Goal: Task Accomplishment & Management: Complete application form

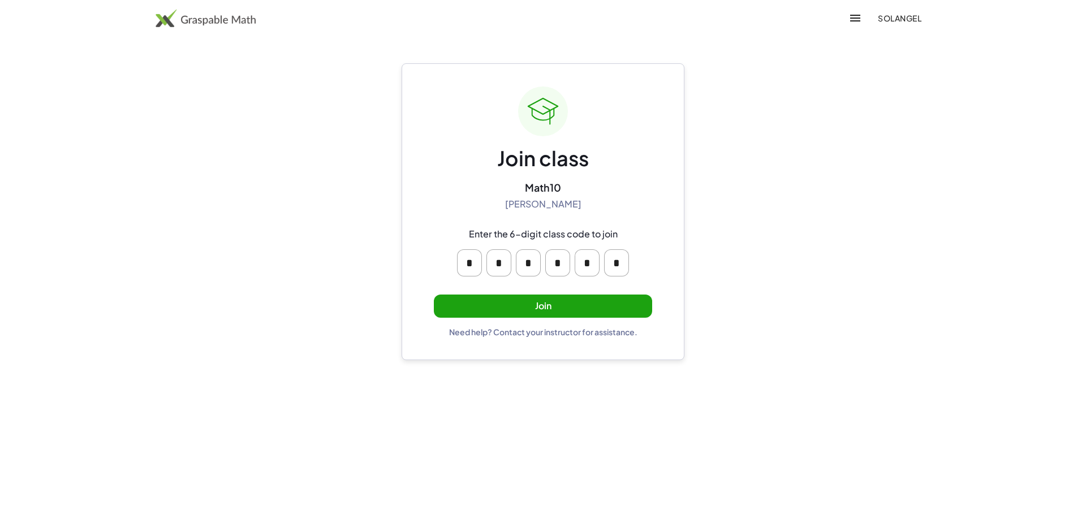
click at [505, 305] on button "Join" at bounding box center [543, 306] width 218 height 23
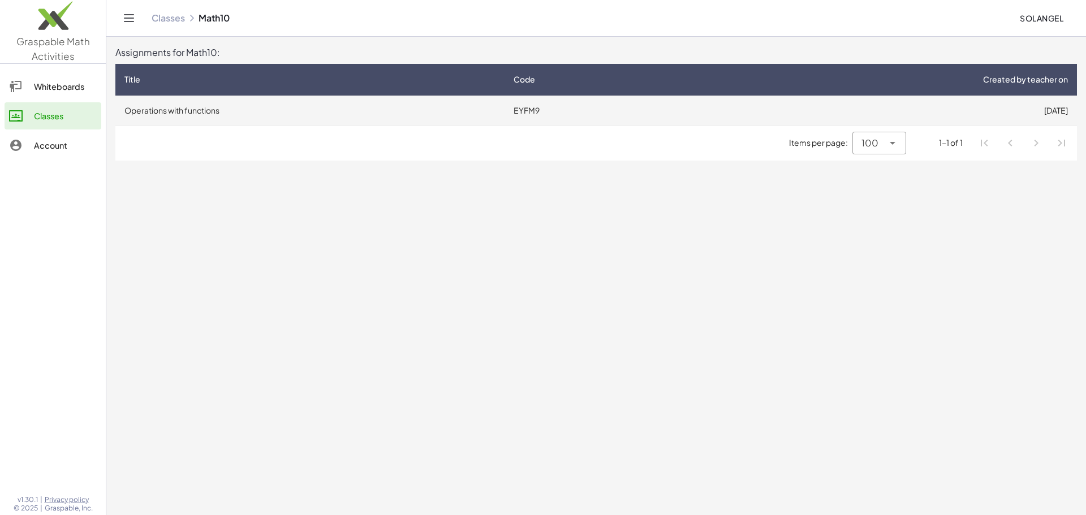
click at [209, 117] on td "Operations with functions" at bounding box center [309, 110] width 389 height 29
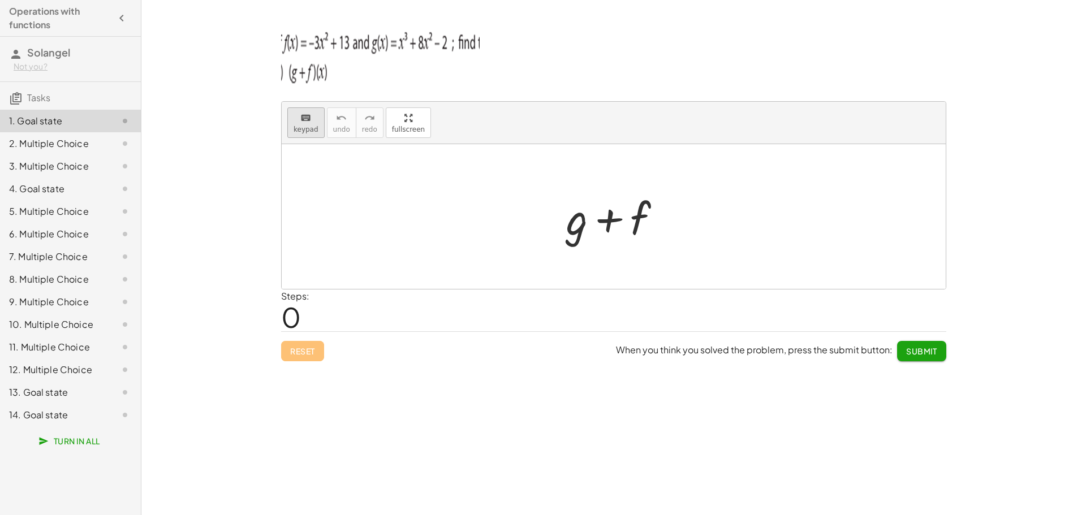
click at [313, 120] on div "keyboard" at bounding box center [305, 118] width 25 height 14
click at [310, 115] on div "keyboard" at bounding box center [305, 118] width 25 height 14
drag, startPoint x: 335, startPoint y: 310, endPoint x: 326, endPoint y: 312, distance: 8.6
click at [333, 312] on div "Steps: 0" at bounding box center [613, 311] width 665 height 42
click at [288, 314] on span "0" at bounding box center [291, 317] width 20 height 34
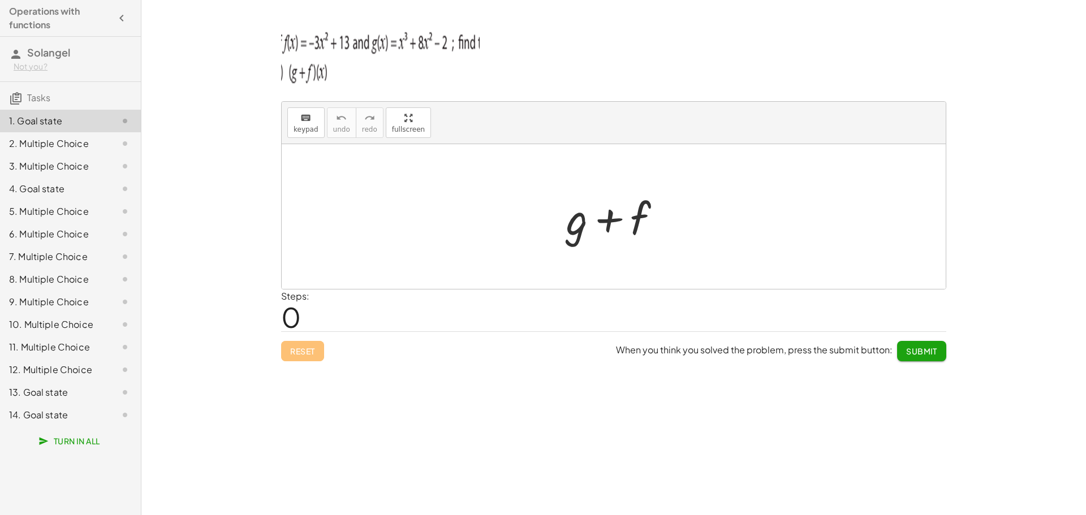
drag, startPoint x: 293, startPoint y: 314, endPoint x: 311, endPoint y: 317, distance: 18.3
click at [293, 314] on span "0" at bounding box center [291, 317] width 20 height 34
click at [313, 318] on div "Steps: 0" at bounding box center [613, 311] width 665 height 42
click at [304, 124] on button "keyboard keypad" at bounding box center [305, 122] width 37 height 31
click at [418, 195] on div at bounding box center [614, 216] width 664 height 145
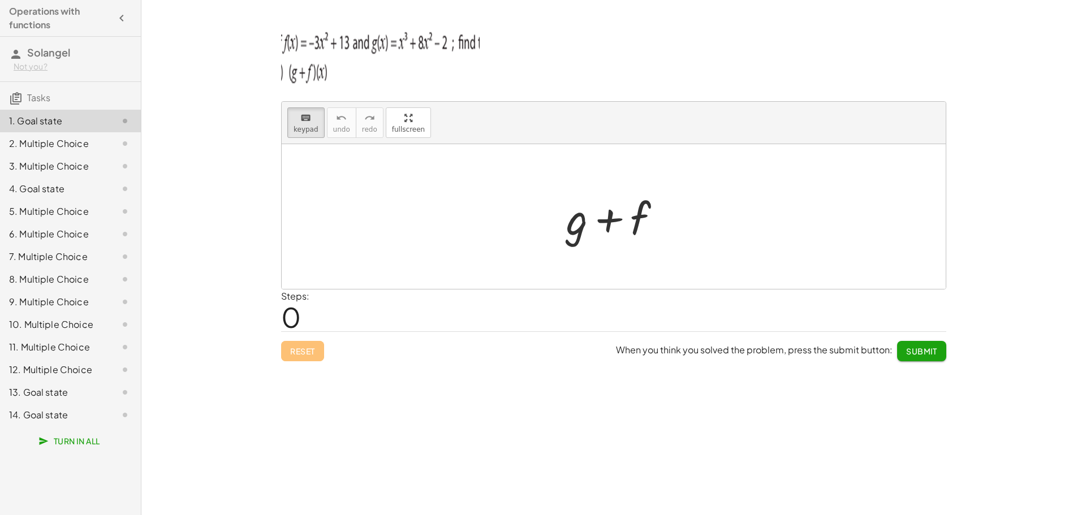
drag, startPoint x: 505, startPoint y: 204, endPoint x: 421, endPoint y: 226, distance: 87.2
click at [499, 201] on div at bounding box center [614, 216] width 664 height 145
click at [308, 310] on div "Steps: 0" at bounding box center [295, 311] width 28 height 42
click at [295, 328] on span "0" at bounding box center [291, 317] width 20 height 34
click at [118, 21] on icon "button" at bounding box center [122, 18] width 14 height 14
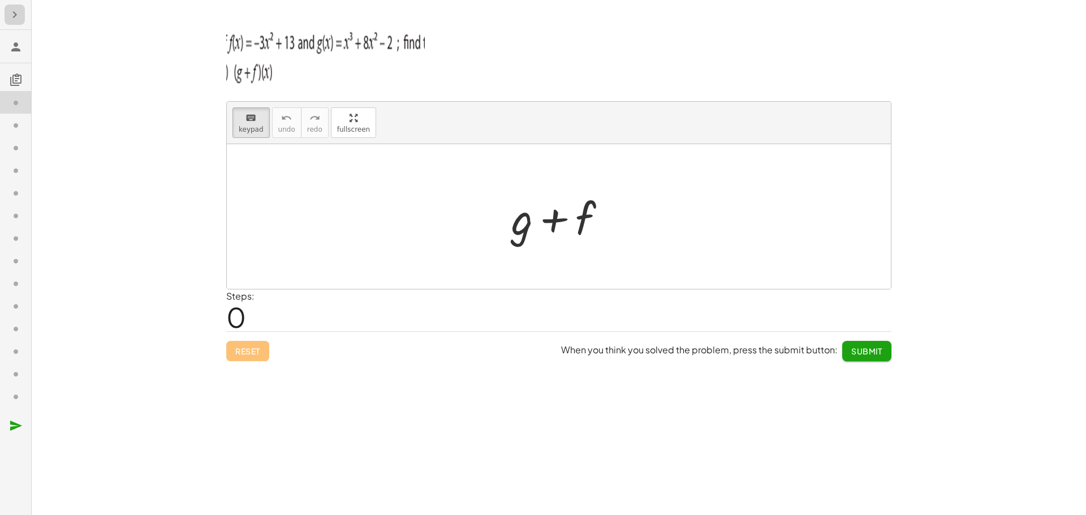
click at [20, 20] on icon "button" at bounding box center [15, 15] width 14 height 14
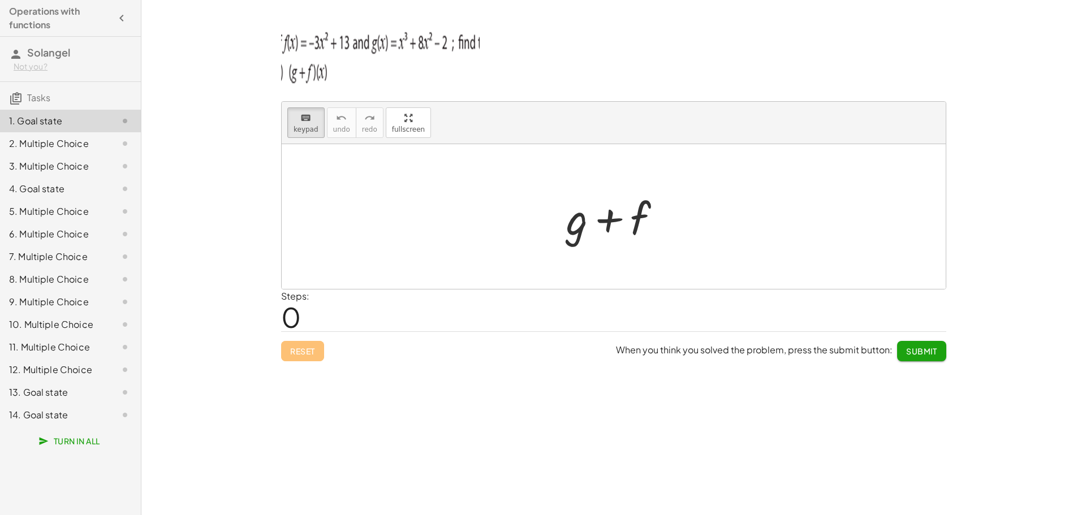
click at [543, 228] on div at bounding box center [614, 216] width 664 height 145
click at [666, 258] on div at bounding box center [614, 216] width 664 height 145
drag, startPoint x: 664, startPoint y: 258, endPoint x: 643, endPoint y: 252, distance: 21.8
click at [657, 256] on div at bounding box center [614, 216] width 664 height 145
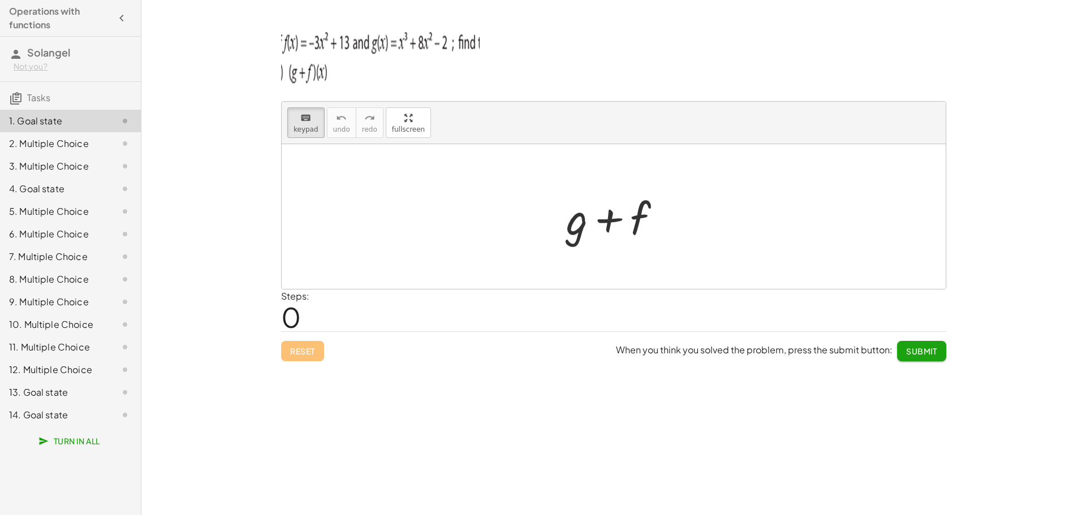
click at [638, 247] on div "+ g + f" at bounding box center [613, 217] width 129 height 64
click at [388, 66] on img at bounding box center [380, 55] width 198 height 68
click at [543, 69] on p at bounding box center [613, 56] width 665 height 71
click at [472, 41] on img at bounding box center [380, 55] width 198 height 68
click at [55, 142] on div "2. Multiple Choice" at bounding box center [54, 144] width 91 height 14
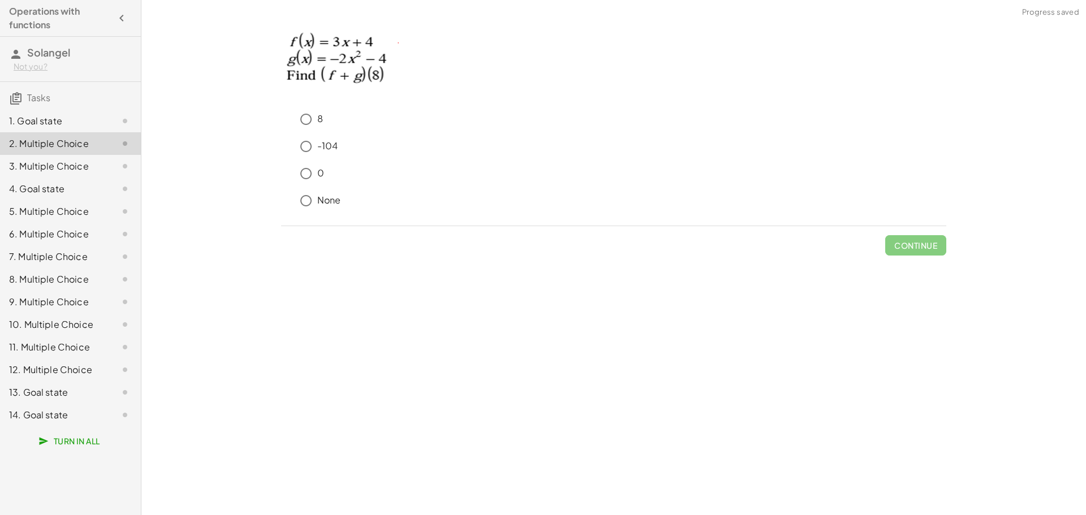
click at [73, 162] on div "3. Multiple Choice" at bounding box center [54, 166] width 91 height 14
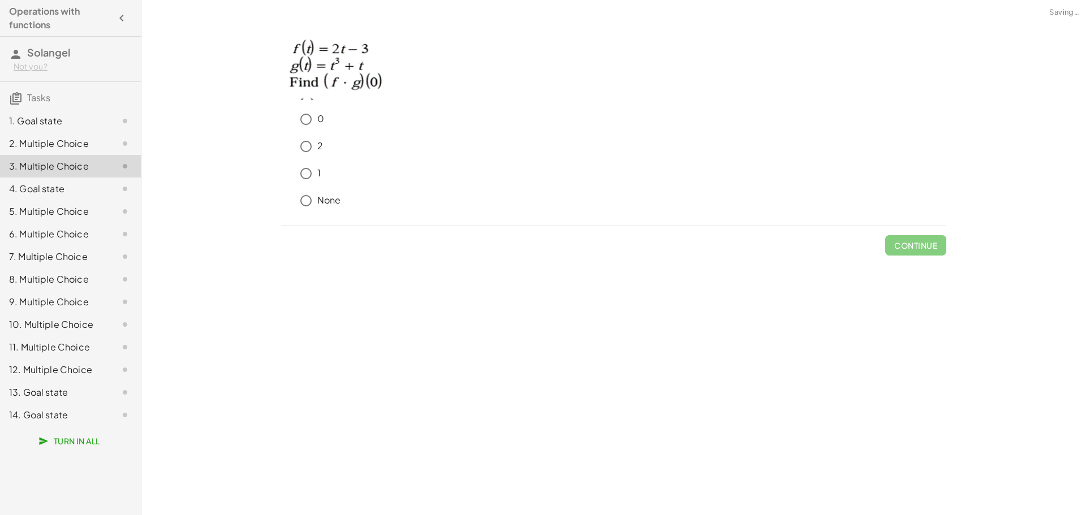
click at [83, 122] on div "1. Goal state" at bounding box center [54, 121] width 91 height 14
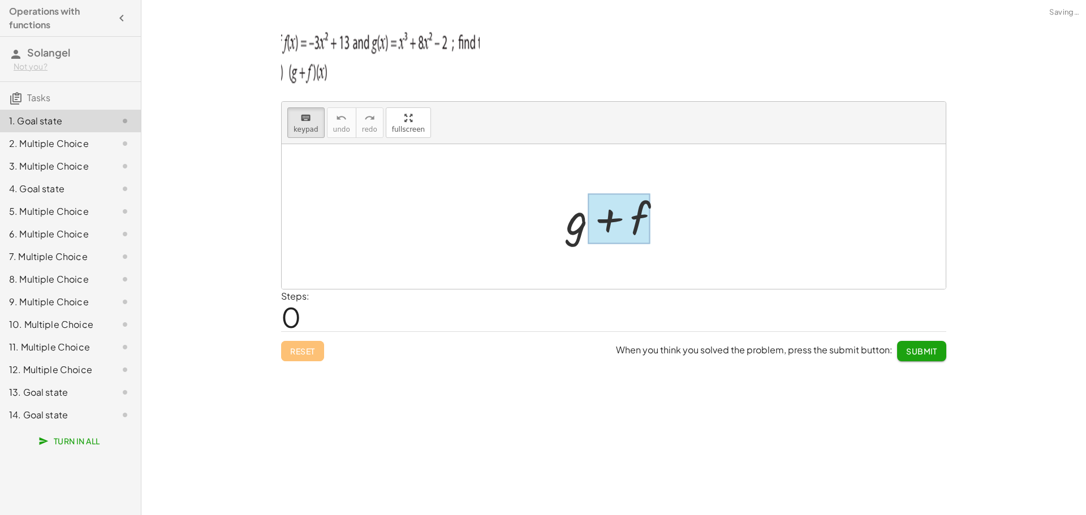
click at [600, 222] on div at bounding box center [618, 219] width 63 height 50
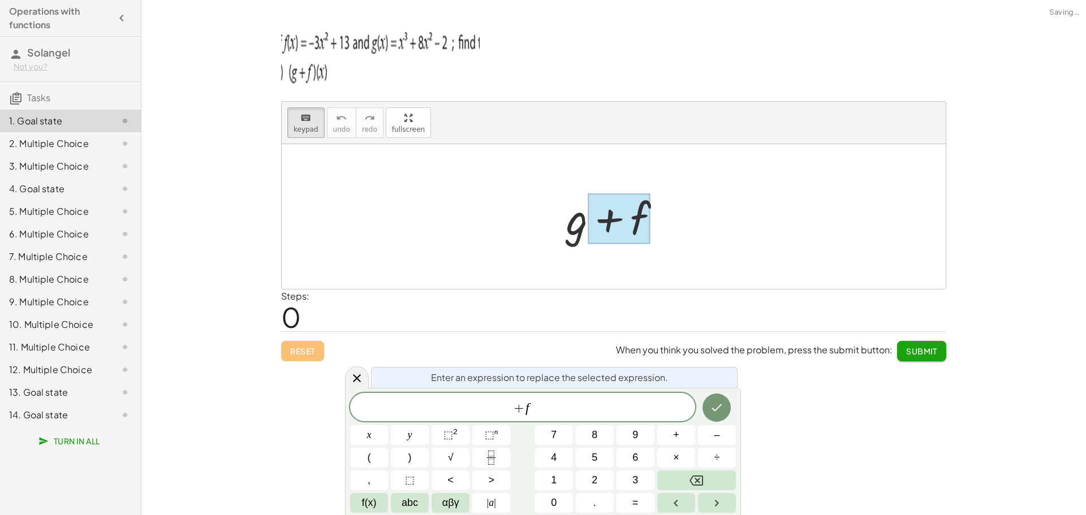
click at [569, 224] on div at bounding box center [617, 217] width 115 height 58
click at [615, 60] on p at bounding box center [613, 56] width 665 height 71
click at [715, 408] on icon "Done" at bounding box center [717, 408] width 14 height 14
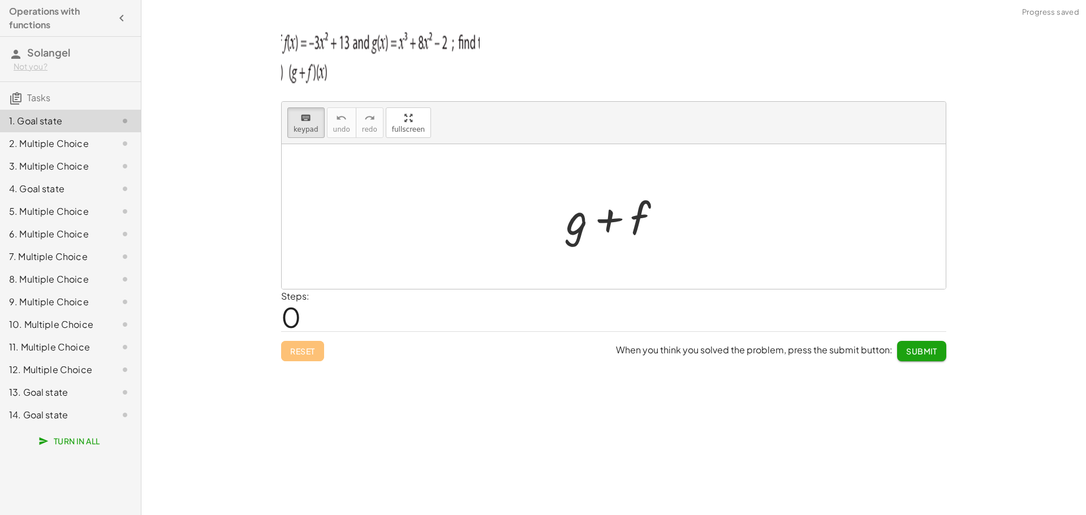
click at [724, 81] on p at bounding box center [613, 56] width 665 height 71
click at [923, 356] on span "Submit" at bounding box center [921, 351] width 31 height 10
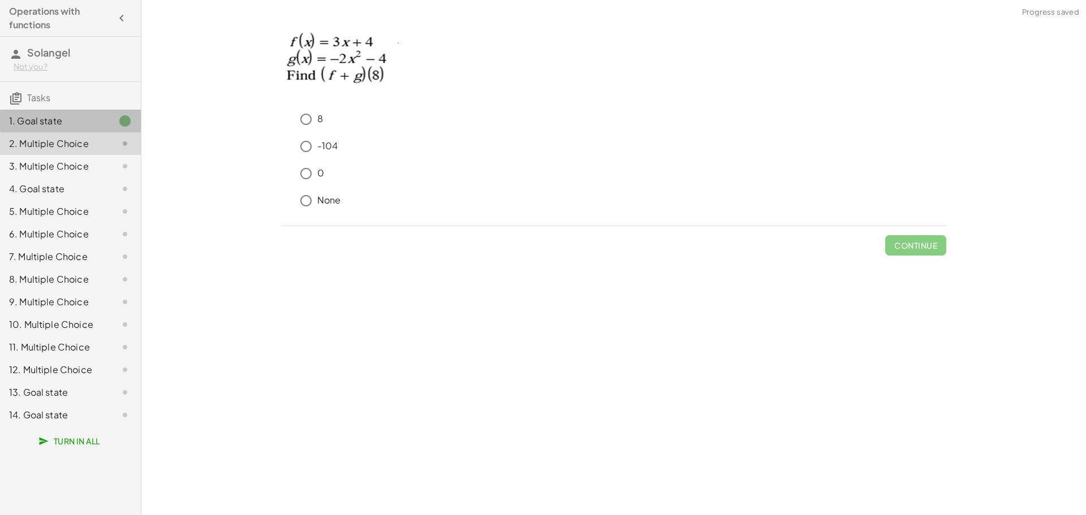
click at [74, 124] on div "1. Goal state" at bounding box center [54, 121] width 91 height 14
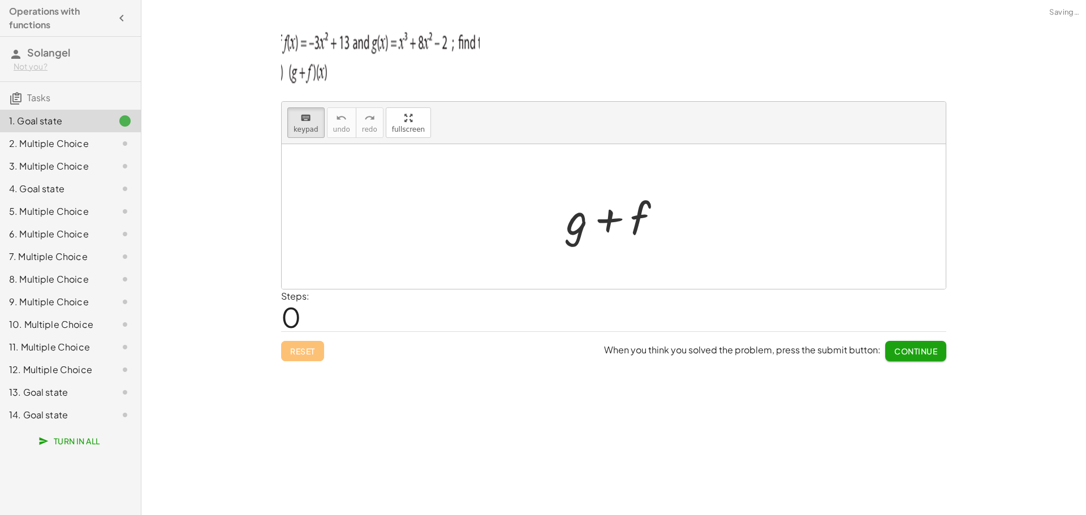
click at [93, 144] on div "2. Multiple Choice" at bounding box center [54, 144] width 91 height 14
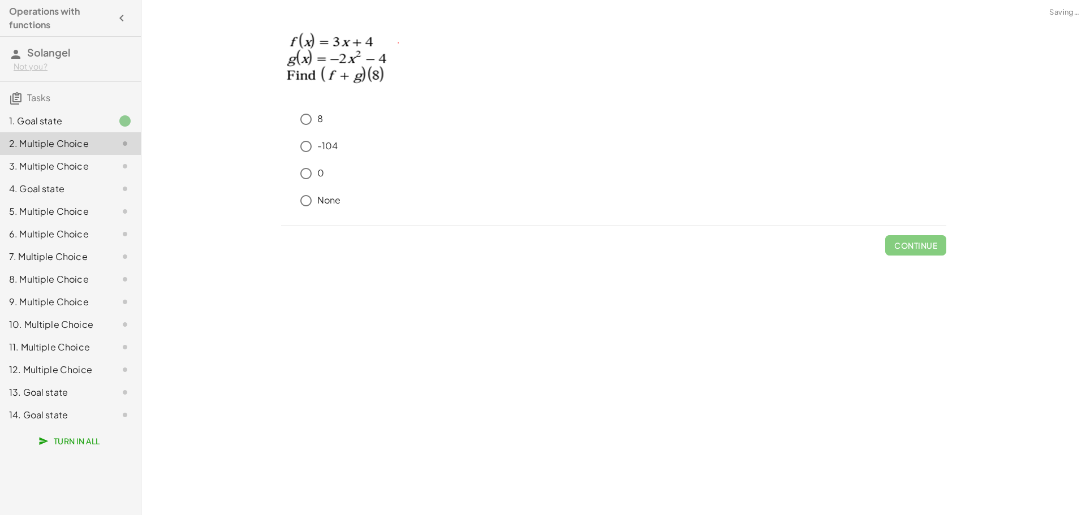
click at [96, 122] on div "1. Goal state" at bounding box center [54, 121] width 91 height 14
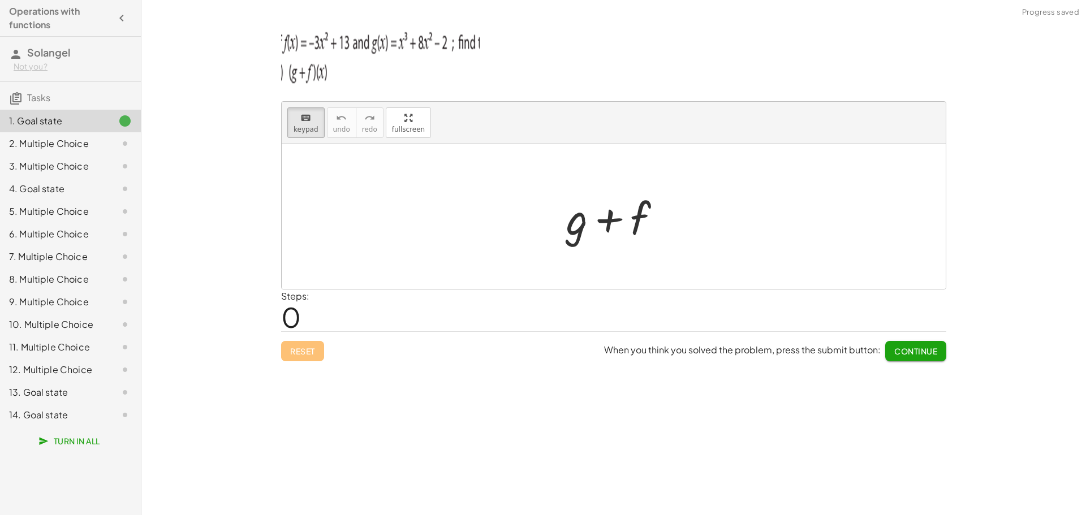
click at [291, 305] on span "0" at bounding box center [291, 317] width 20 height 34
click at [92, 147] on div "2. Multiple Choice" at bounding box center [54, 144] width 91 height 14
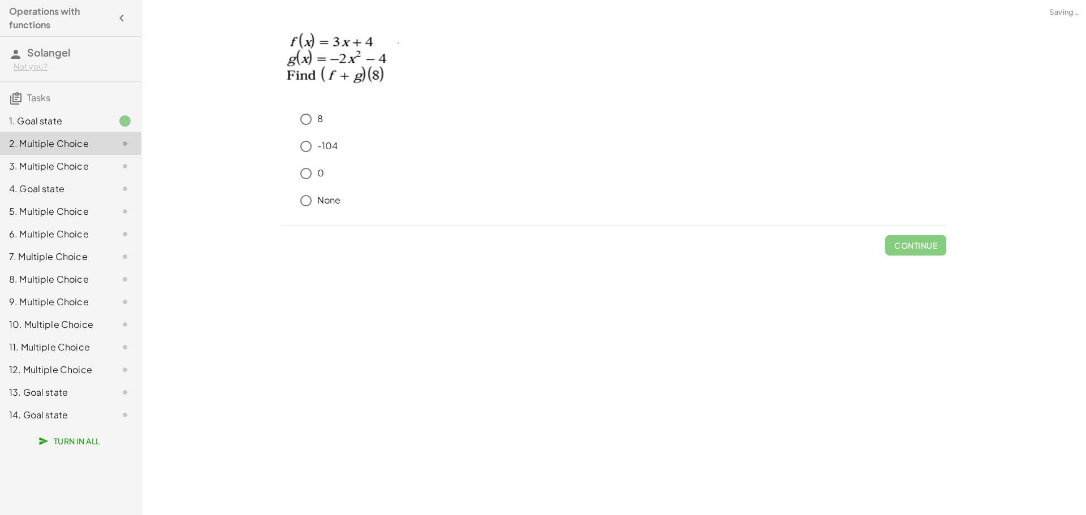
click at [443, 56] on p at bounding box center [613, 62] width 665 height 83
click at [481, 80] on p at bounding box center [613, 62] width 665 height 83
click at [103, 173] on div at bounding box center [116, 166] width 32 height 14
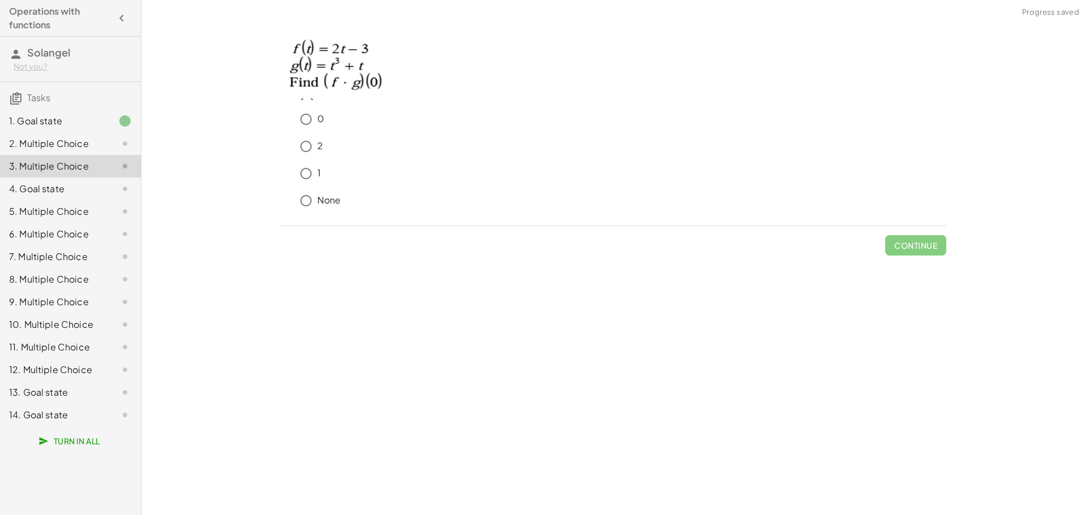
click at [98, 187] on div "4. Goal state" at bounding box center [54, 189] width 91 height 14
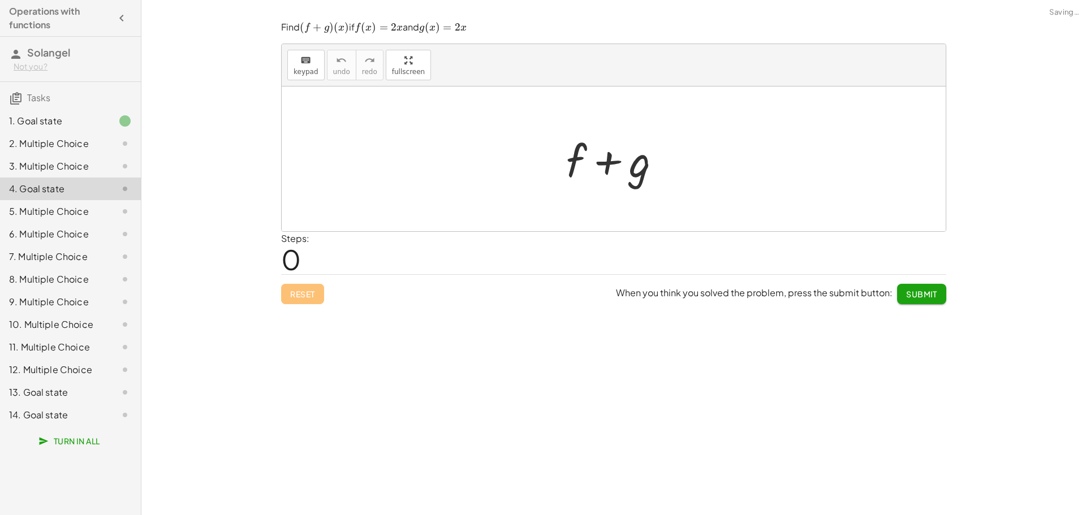
click at [77, 155] on div "1. Goal state" at bounding box center [70, 166] width 141 height 23
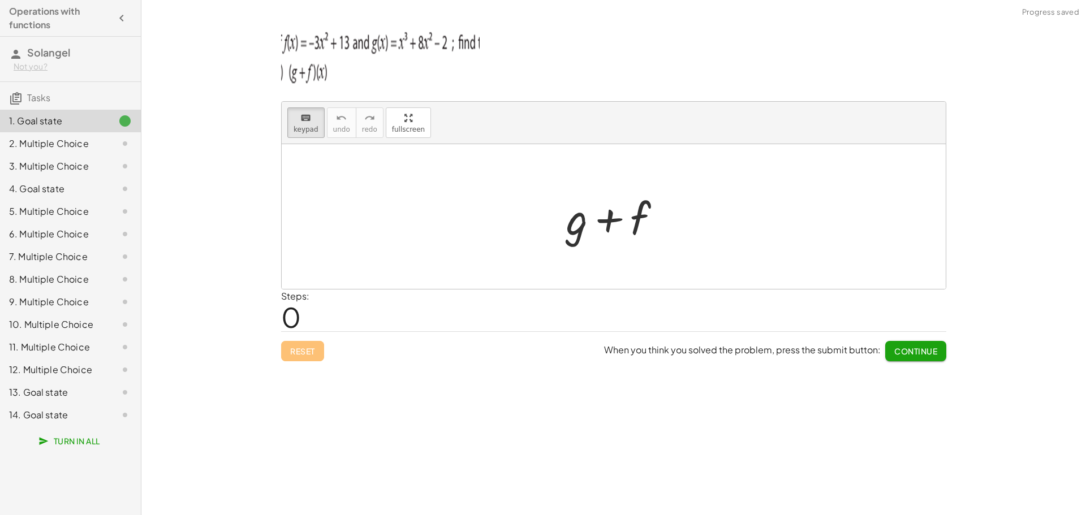
click at [301, 344] on div "Reset When you think you solved the problem, press the submit button: Continue" at bounding box center [613, 346] width 665 height 30
click at [310, 356] on div "Reset When you think you solved the problem, press the submit button: Continue" at bounding box center [613, 346] width 665 height 30
click at [49, 200] on div "3. Multiple Choice" at bounding box center [70, 211] width 141 height 23
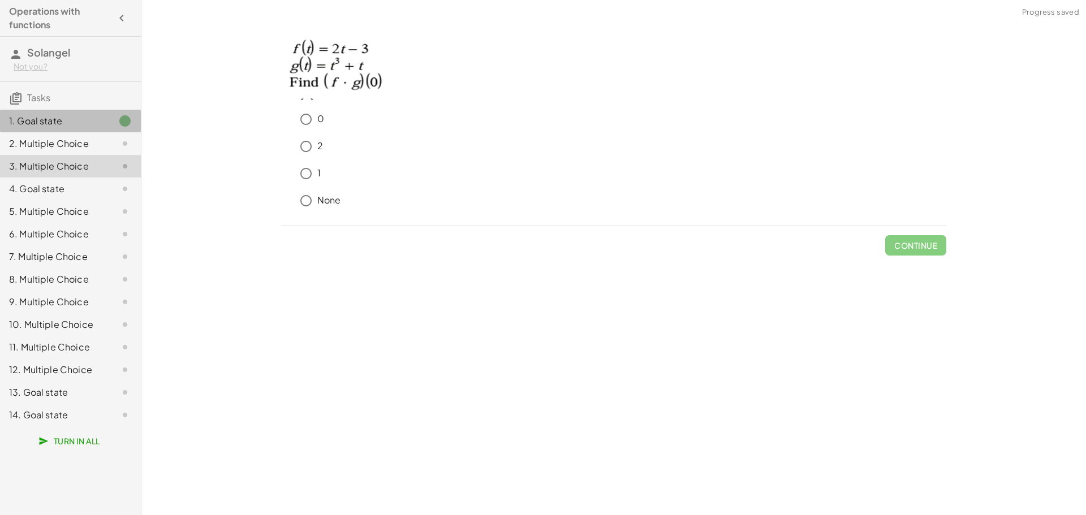
click at [51, 122] on div "1. Goal state" at bounding box center [54, 121] width 91 height 14
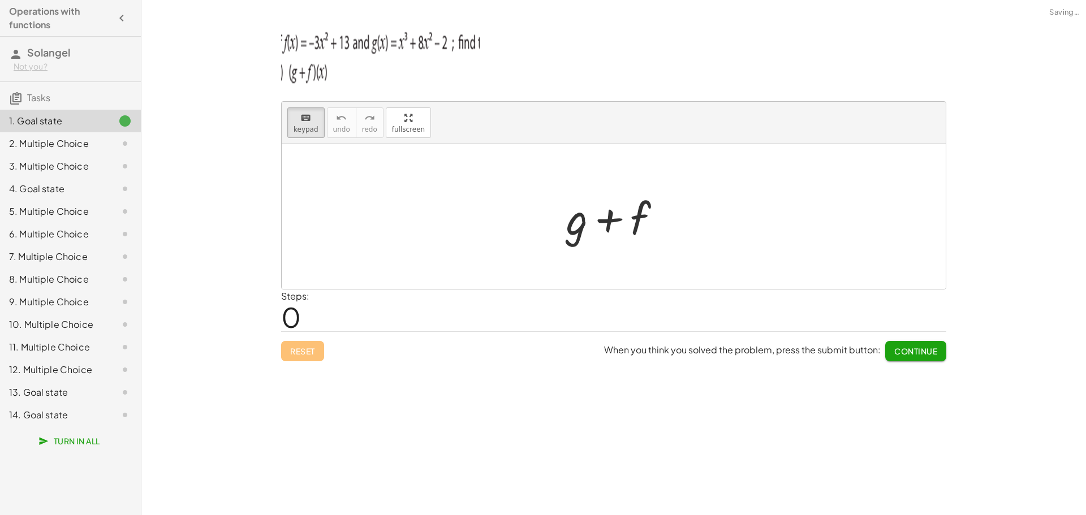
click at [68, 178] on div "2. Multiple Choice" at bounding box center [70, 189] width 141 height 23
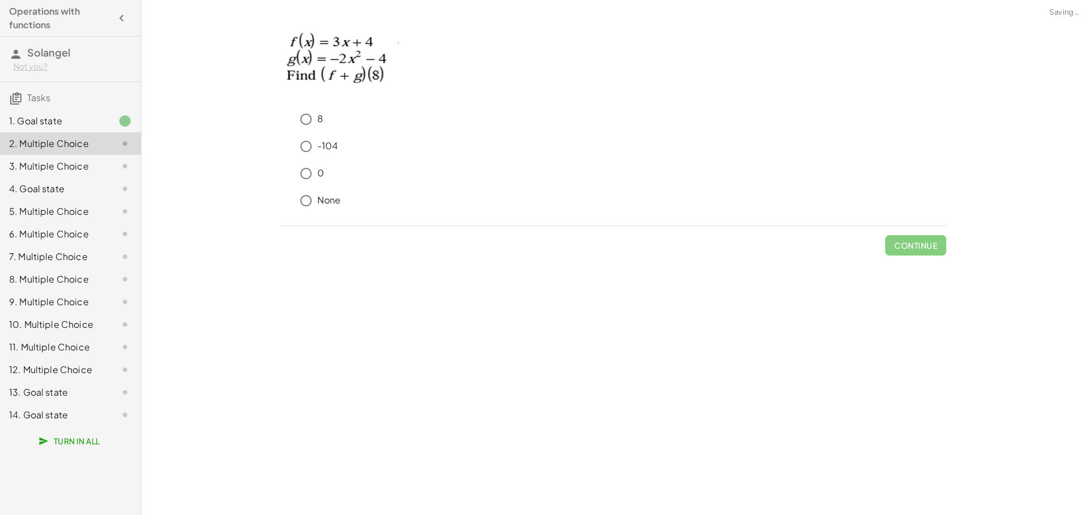
click at [80, 168] on div "3. Multiple Choice" at bounding box center [54, 166] width 91 height 14
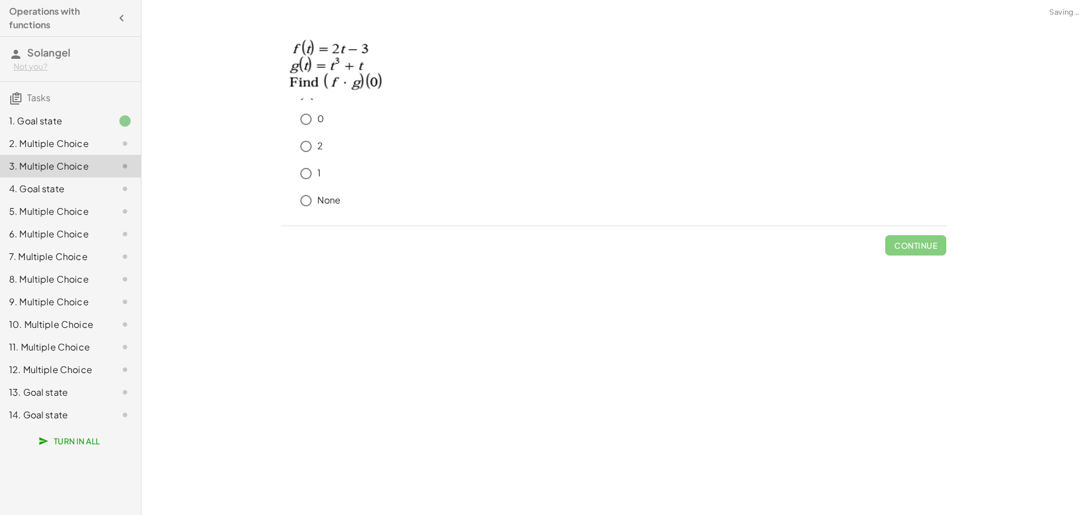
drag, startPoint x: 88, startPoint y: 188, endPoint x: 78, endPoint y: 184, distance: 10.4
click at [82, 186] on div "4. Goal state" at bounding box center [54, 189] width 91 height 14
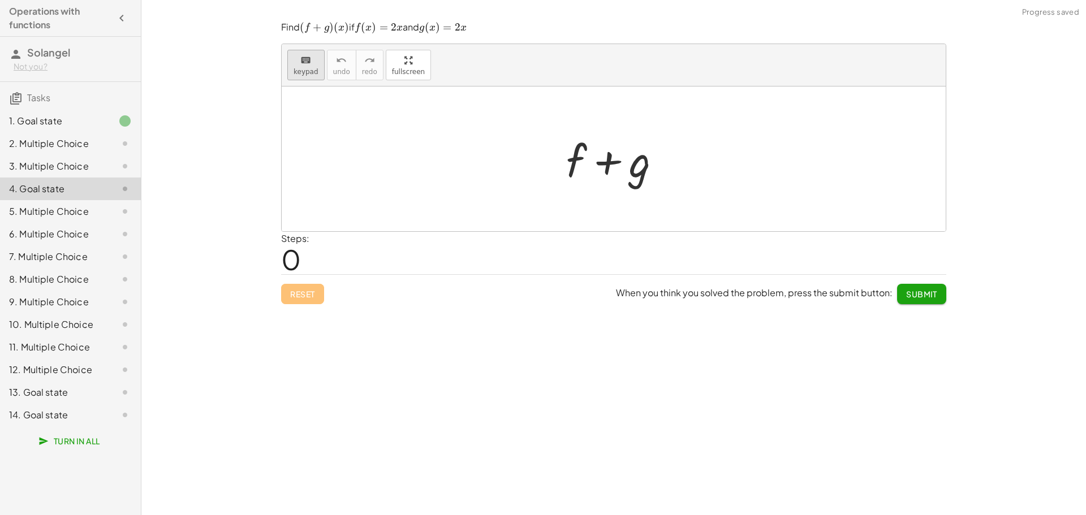
click at [309, 74] on span "keypad" at bounding box center [305, 72] width 25 height 8
click at [516, 189] on div at bounding box center [614, 159] width 664 height 145
drag, startPoint x: 491, startPoint y: 316, endPoint x: 473, endPoint y: 297, distance: 26.8
click at [490, 304] on div "keyboard keypad undo undo redo redo fullscreen + g + f × Steps: 0 Reset When yo…" at bounding box center [613, 257] width 944 height 515
click at [309, 265] on div "Steps: 0" at bounding box center [295, 253] width 28 height 42
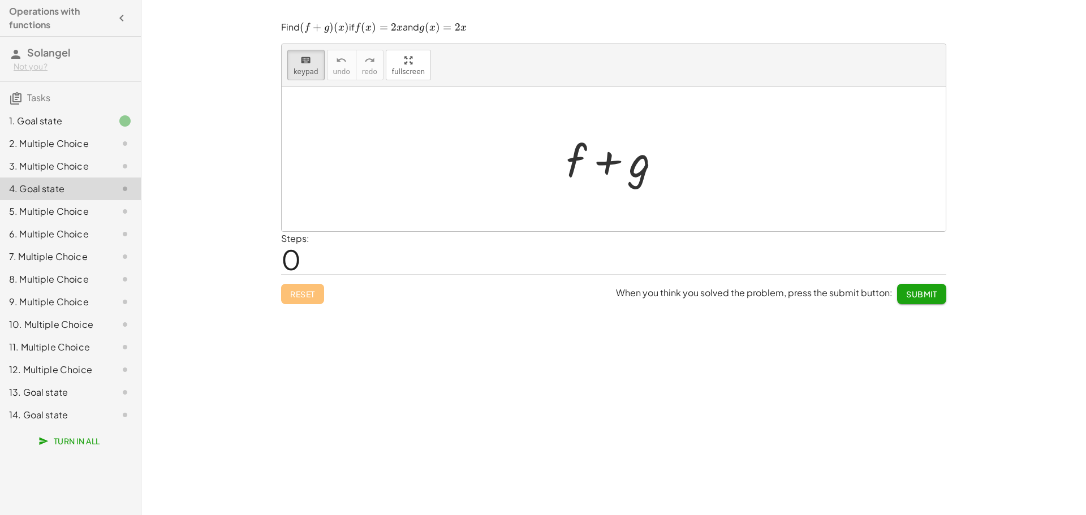
click at [106, 218] on div at bounding box center [116, 212] width 32 height 14
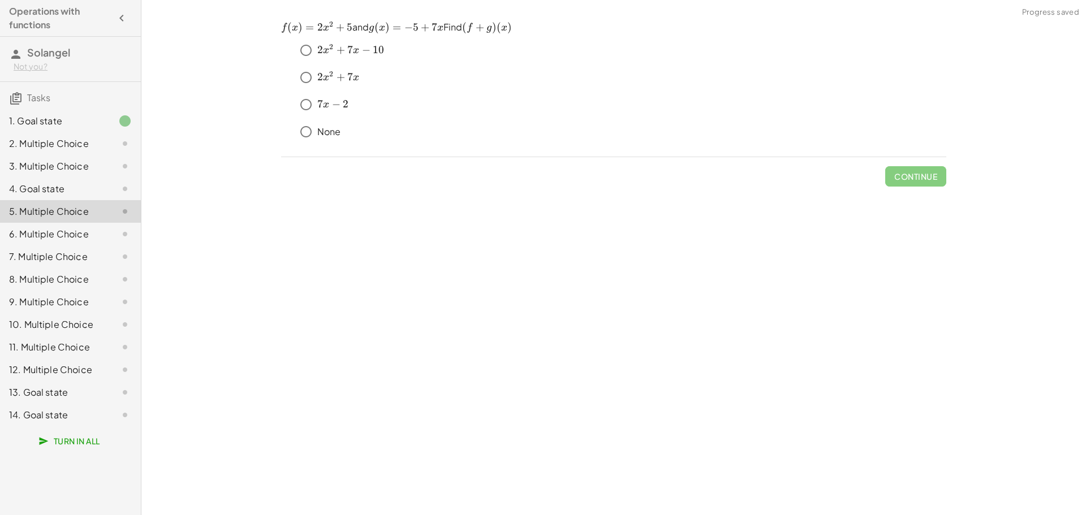
click at [113, 228] on div at bounding box center [116, 234] width 32 height 14
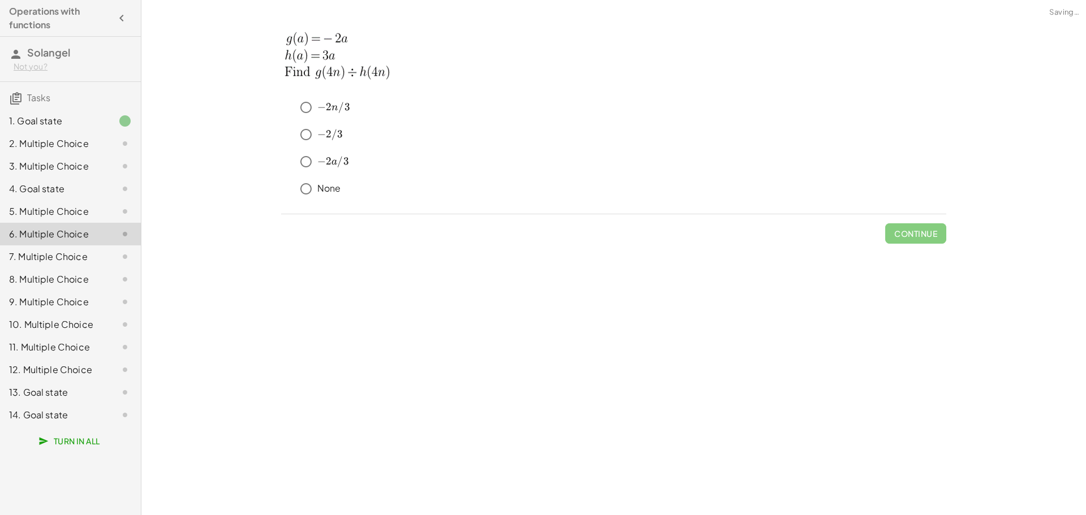
click at [101, 291] on div "7. Multiple Choice" at bounding box center [70, 302] width 141 height 23
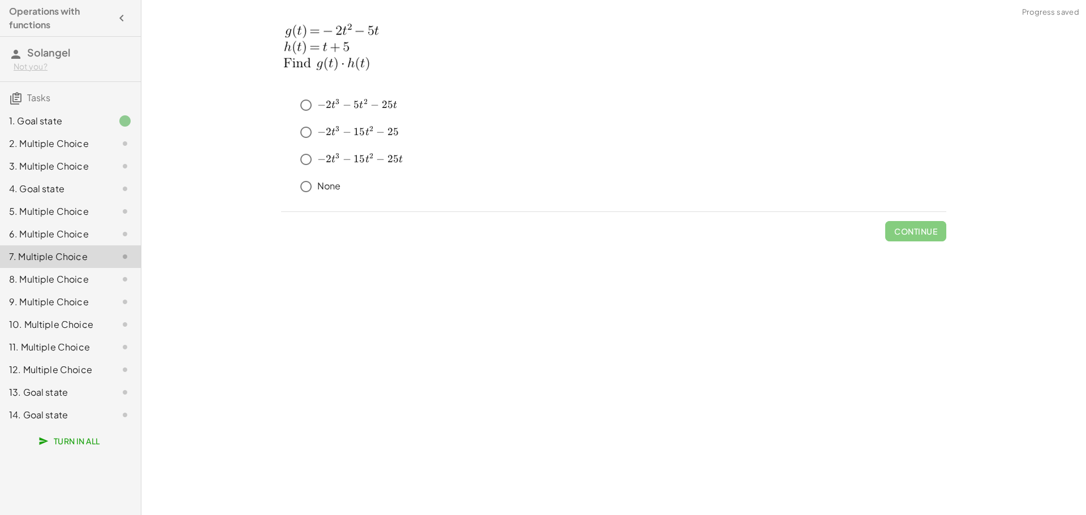
click at [96, 313] on div "8. Multiple Choice" at bounding box center [70, 324] width 141 height 23
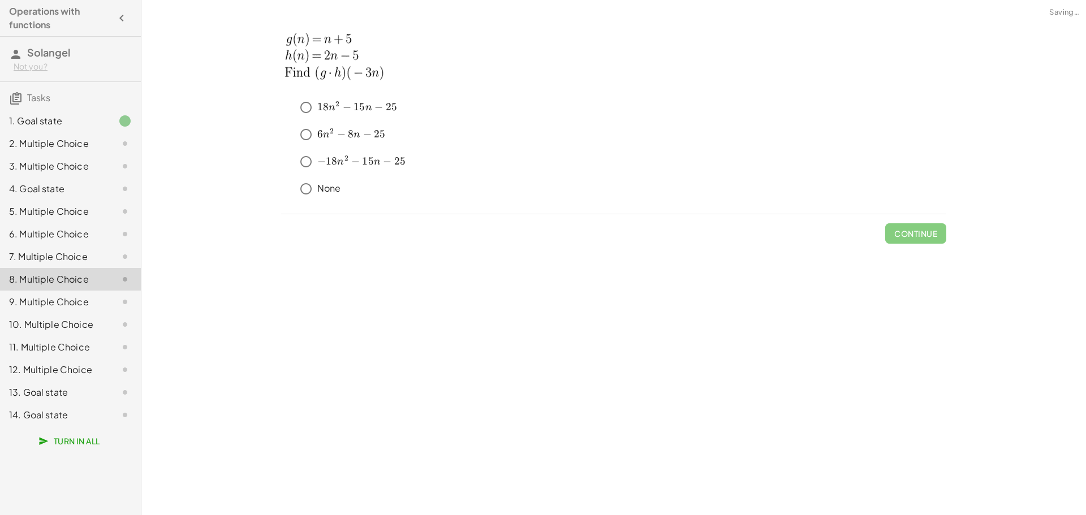
click at [98, 336] on div "9. Multiple Choice" at bounding box center [70, 347] width 141 height 23
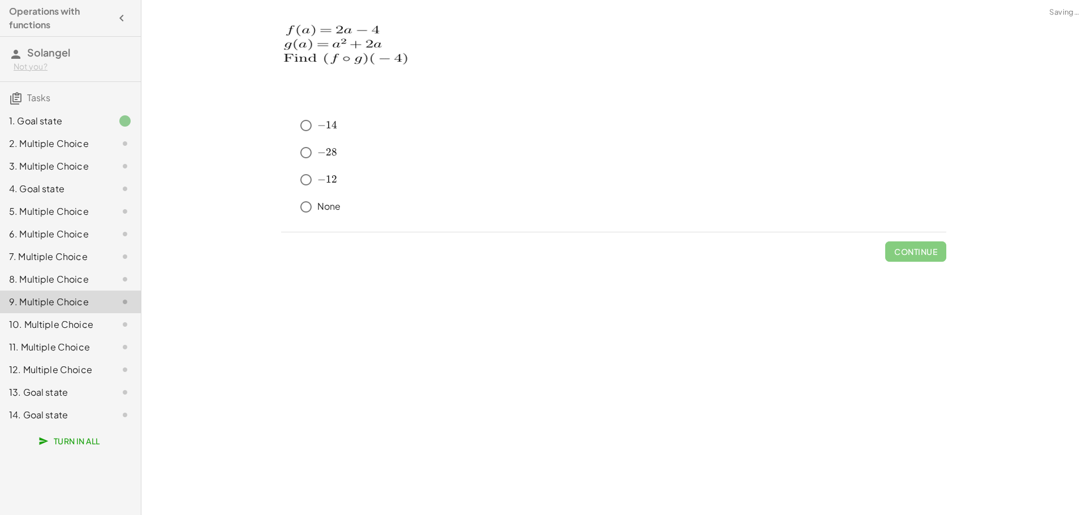
click at [98, 325] on div "10. Multiple Choice" at bounding box center [54, 325] width 91 height 14
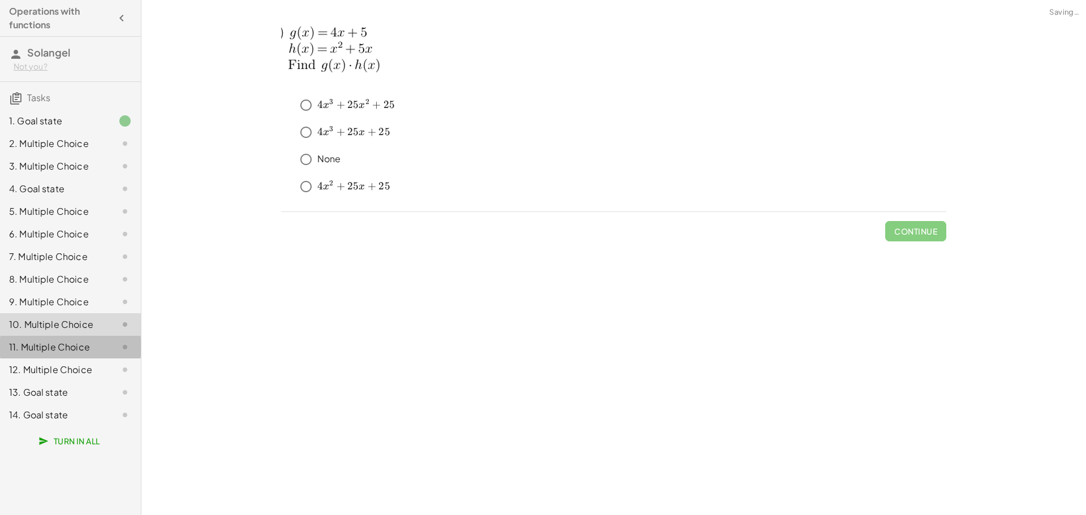
click at [101, 381] on div "11. Multiple Choice" at bounding box center [70, 392] width 141 height 23
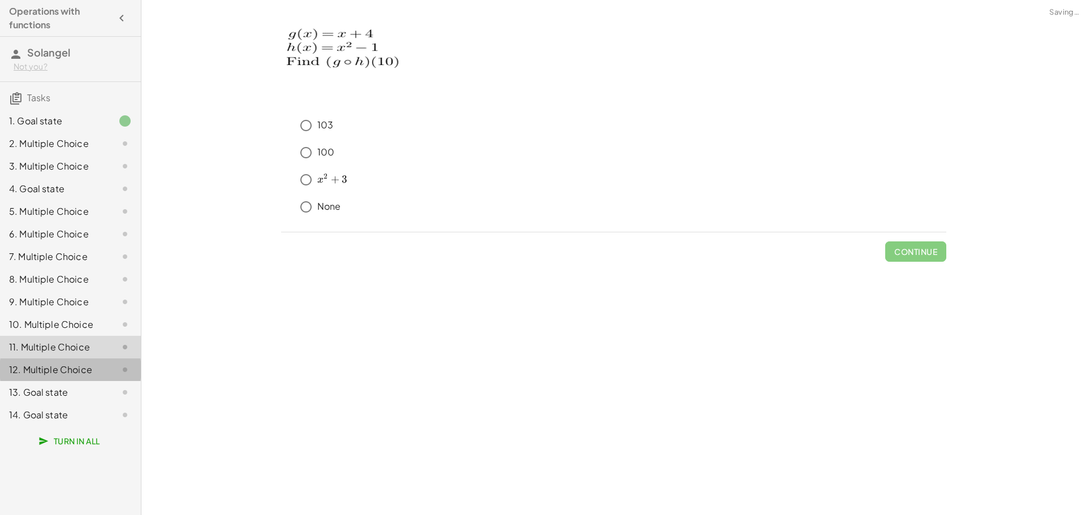
click at [106, 368] on div at bounding box center [116, 370] width 32 height 14
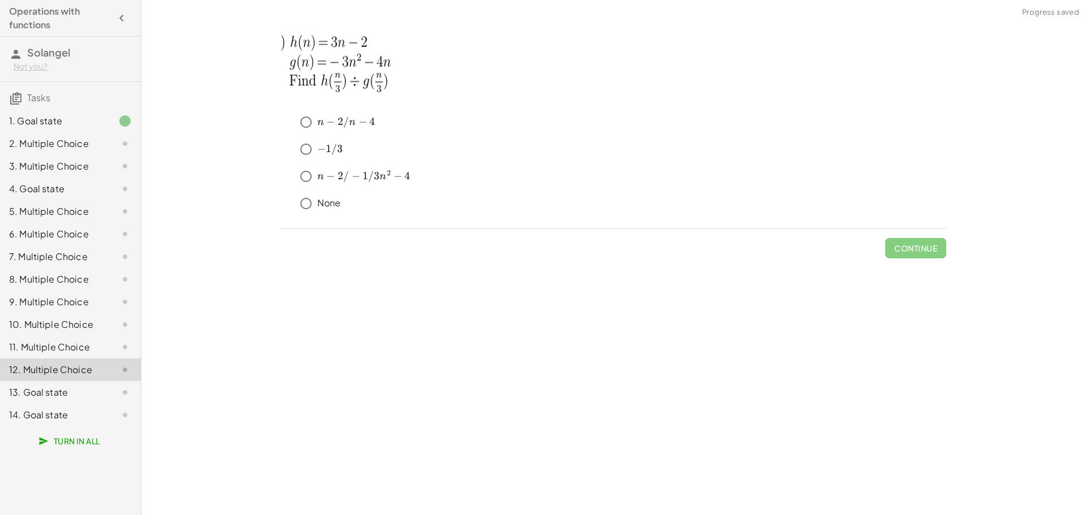
click at [101, 387] on div at bounding box center [116, 393] width 32 height 14
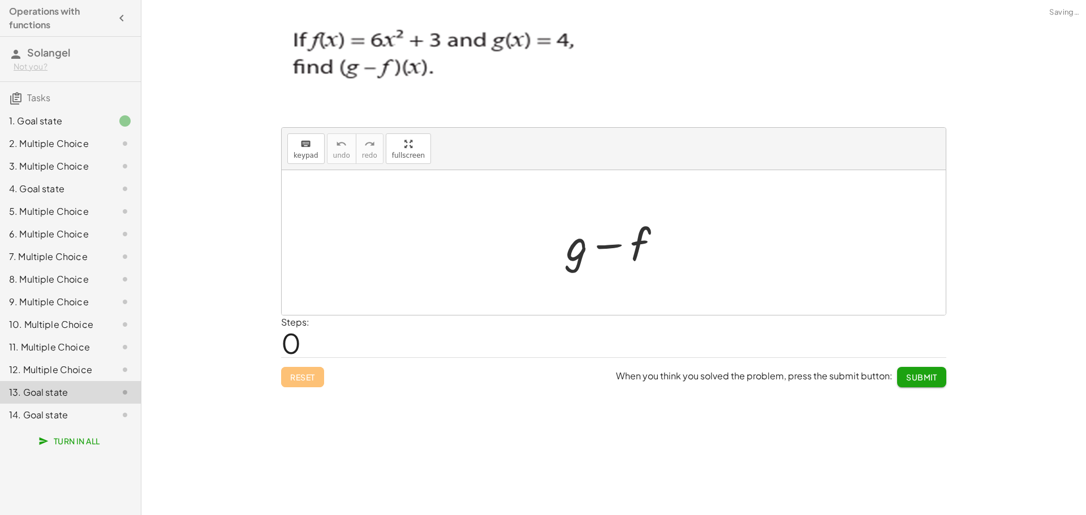
click at [114, 408] on div at bounding box center [116, 415] width 32 height 14
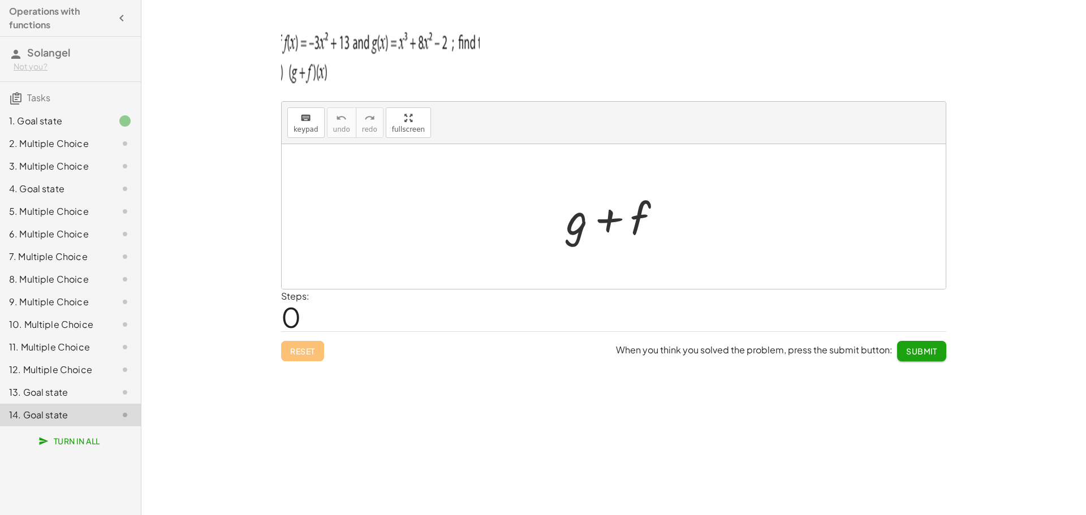
drag, startPoint x: 325, startPoint y: 291, endPoint x: 323, endPoint y: 279, distance: 12.0
click at [325, 290] on div "Steps: 0" at bounding box center [613, 311] width 665 height 42
click at [322, 250] on div at bounding box center [614, 216] width 664 height 145
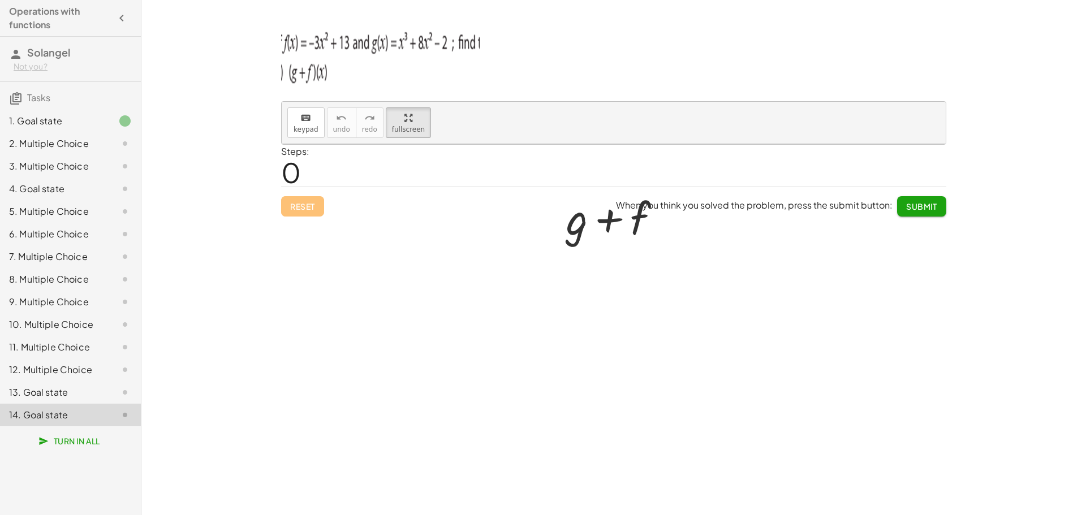
drag, startPoint x: 405, startPoint y: 127, endPoint x: 404, endPoint y: 195, distance: 68.4
click at [405, 144] on div "keyboard keypad undo undo redo redo fullscreen + g + f ×" at bounding box center [614, 123] width 664 height 42
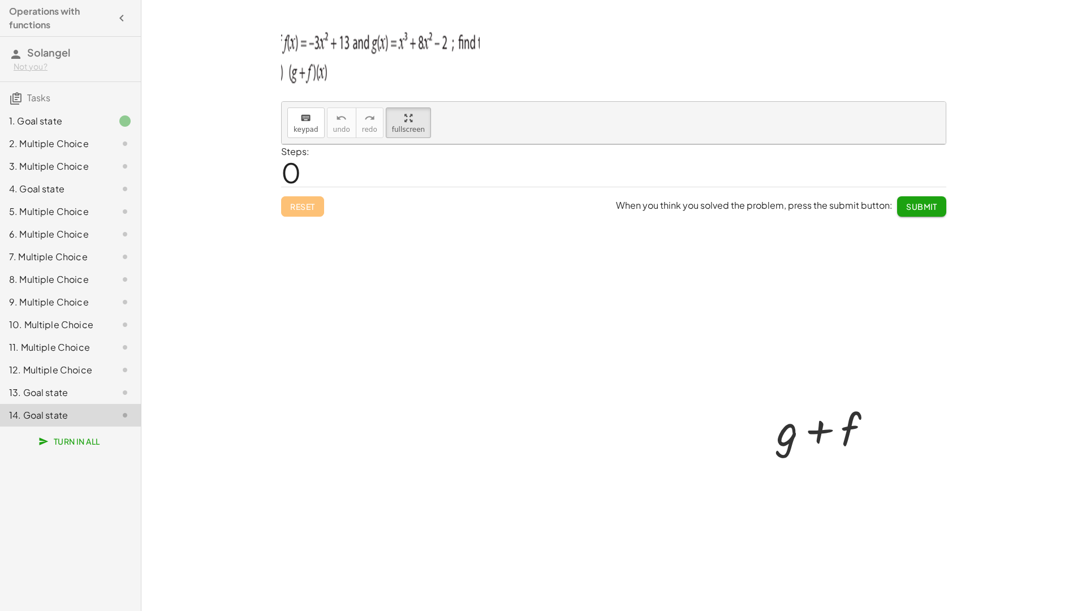
click at [423, 329] on div at bounding box center [614, 350] width 664 height 412
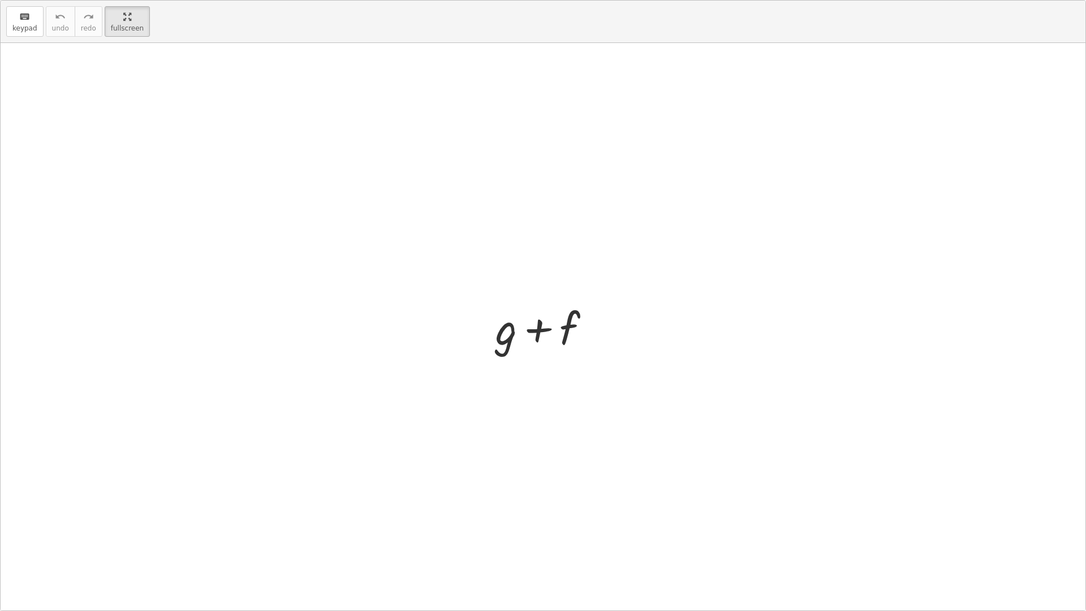
drag, startPoint x: 508, startPoint y: 385, endPoint x: 538, endPoint y: 370, distance: 33.9
click at [530, 382] on div at bounding box center [543, 326] width 1084 height 567
drag, startPoint x: 144, startPoint y: 15, endPoint x: 130, endPoint y: 18, distance: 14.4
click at [144, 16] on div "keyboard keypad undo [PERSON_NAME] redo fullscreen" at bounding box center [543, 22] width 1084 height 42
click at [128, 0] on html "Operations with functions [PERSON_NAME] Not you? Tasks 1. Goal state 2. Multipl…" at bounding box center [543, 305] width 1086 height 611
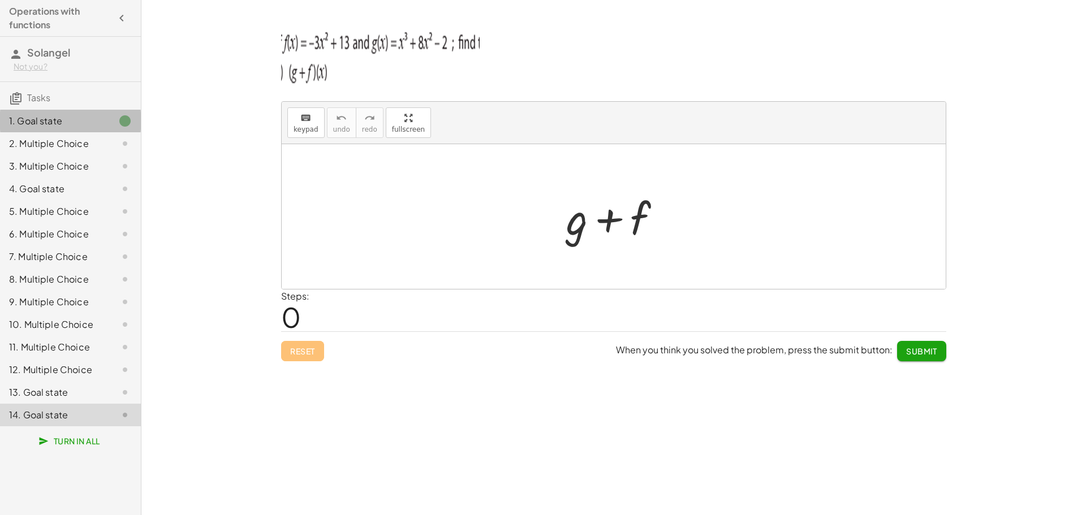
click at [62, 118] on div "1. Goal state" at bounding box center [54, 121] width 91 height 14
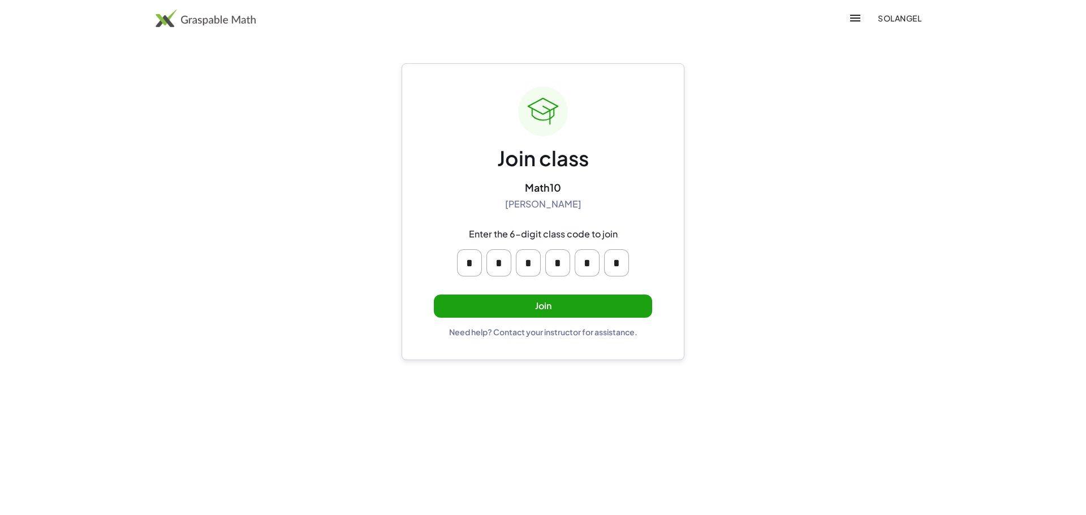
click at [473, 296] on button "Join" at bounding box center [543, 306] width 218 height 23
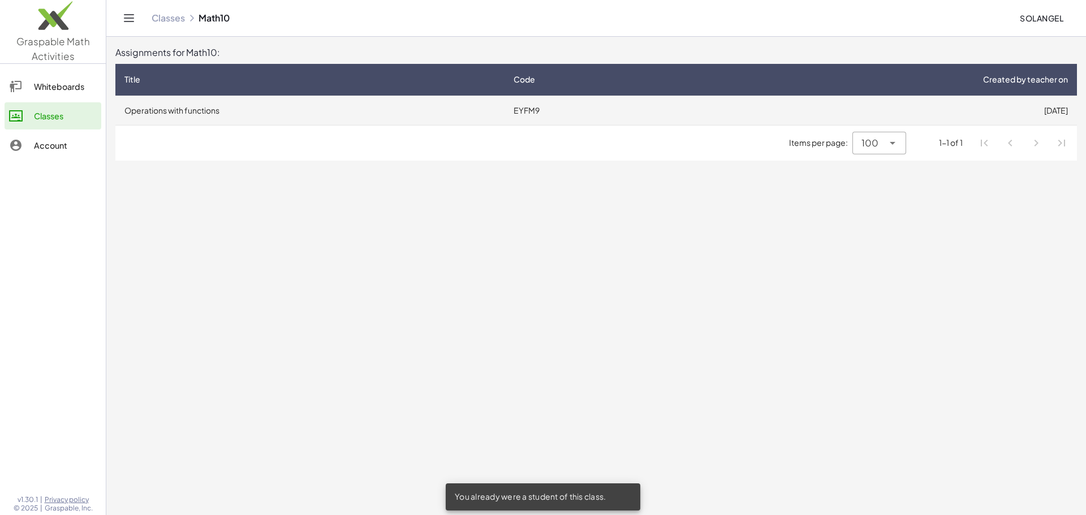
click at [160, 109] on td "Operations with functions" at bounding box center [309, 110] width 389 height 29
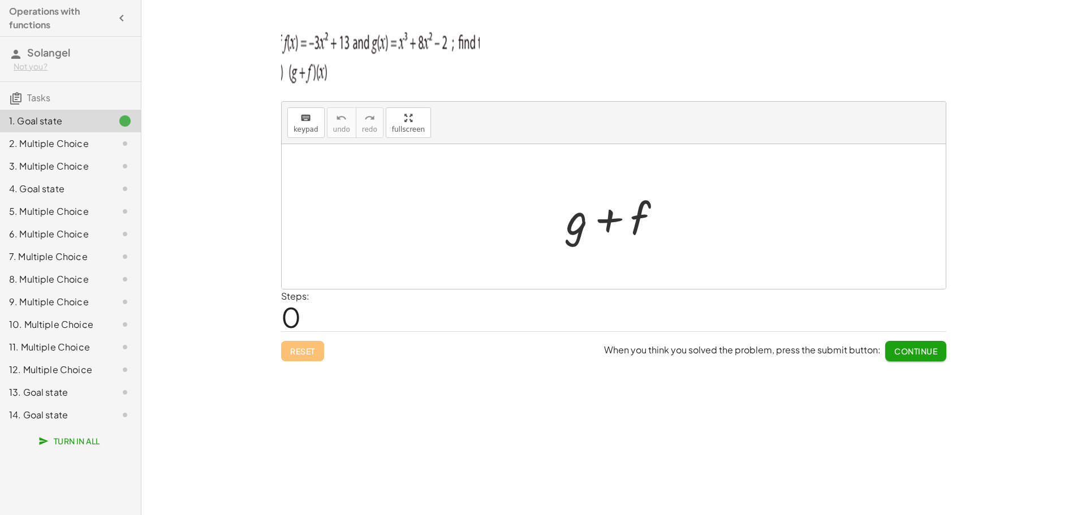
click at [379, 85] on img at bounding box center [380, 55] width 198 height 68
click at [20, 143] on div "2. Multiple Choice" at bounding box center [54, 144] width 91 height 14
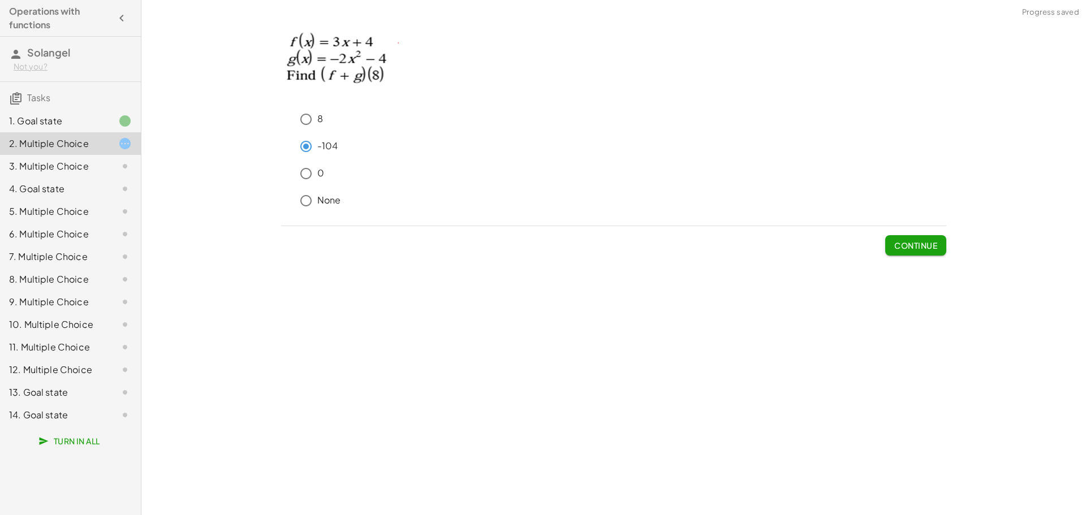
click at [908, 243] on span "Continue" at bounding box center [915, 245] width 43 height 10
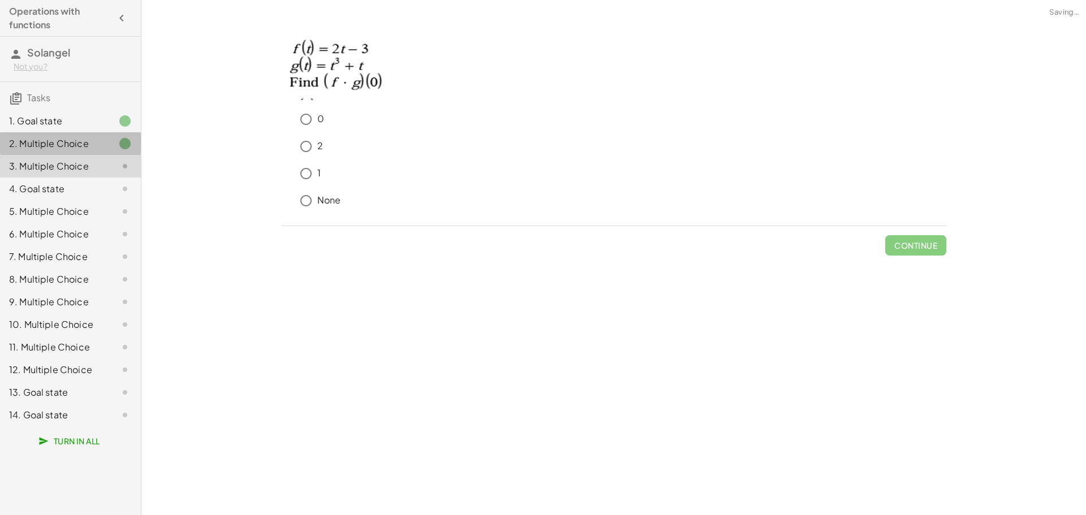
click at [124, 144] on icon at bounding box center [125, 144] width 14 height 14
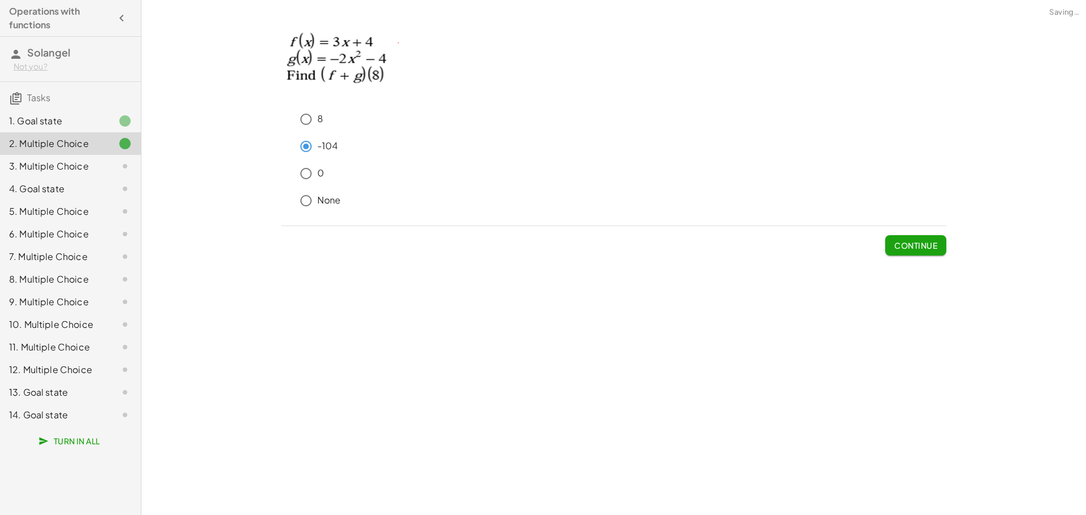
click at [113, 167] on div at bounding box center [116, 166] width 32 height 14
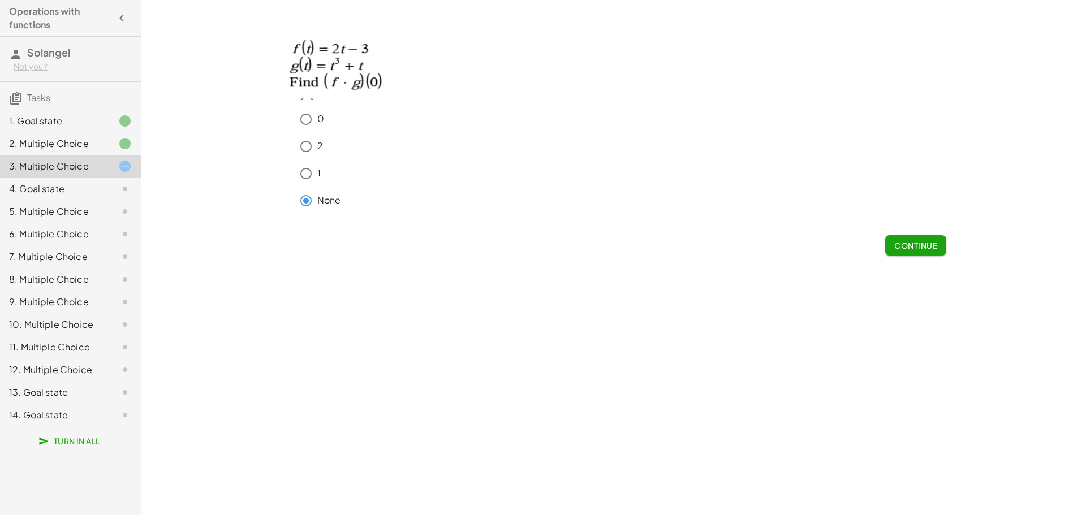
drag, startPoint x: 323, startPoint y: 119, endPoint x: 318, endPoint y: 122, distance: 5.8
click at [322, 121] on p "0" at bounding box center [320, 119] width 7 height 13
click at [902, 239] on button "Continue" at bounding box center [915, 245] width 61 height 20
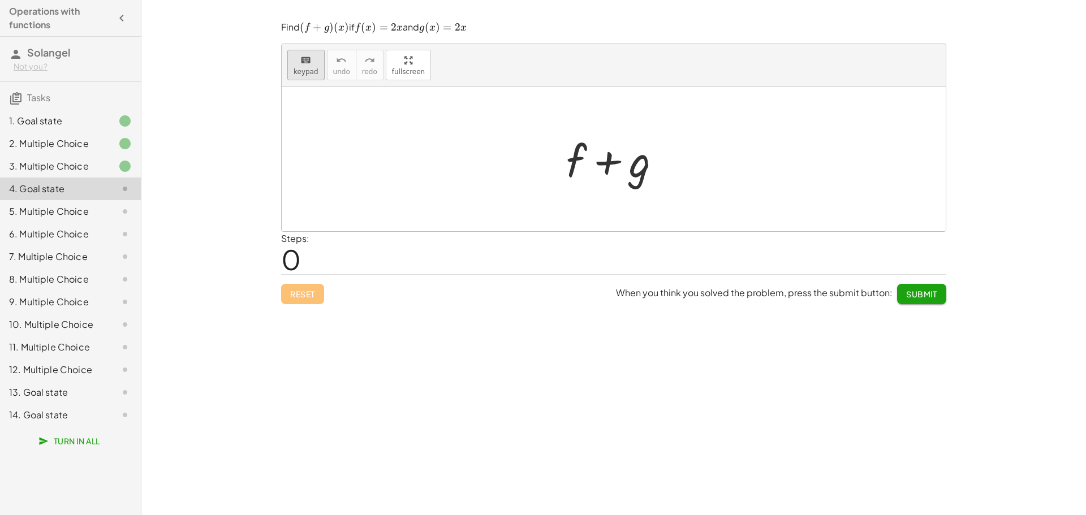
drag, startPoint x: 291, startPoint y: 35, endPoint x: 295, endPoint y: 62, distance: 26.9
click at [0, 0] on div "Find ﻿ ( f + g ) ( x ) (f+g)(x) ( f + g ) ( x ) ﻿ if ﻿ f ( x ) = 2 x f(x)=2x f …" at bounding box center [0, 0] width 0 height 0
drag, startPoint x: 296, startPoint y: 72, endPoint x: 303, endPoint y: 74, distance: 7.5
click at [296, 72] on span "keypad" at bounding box center [305, 72] width 25 height 8
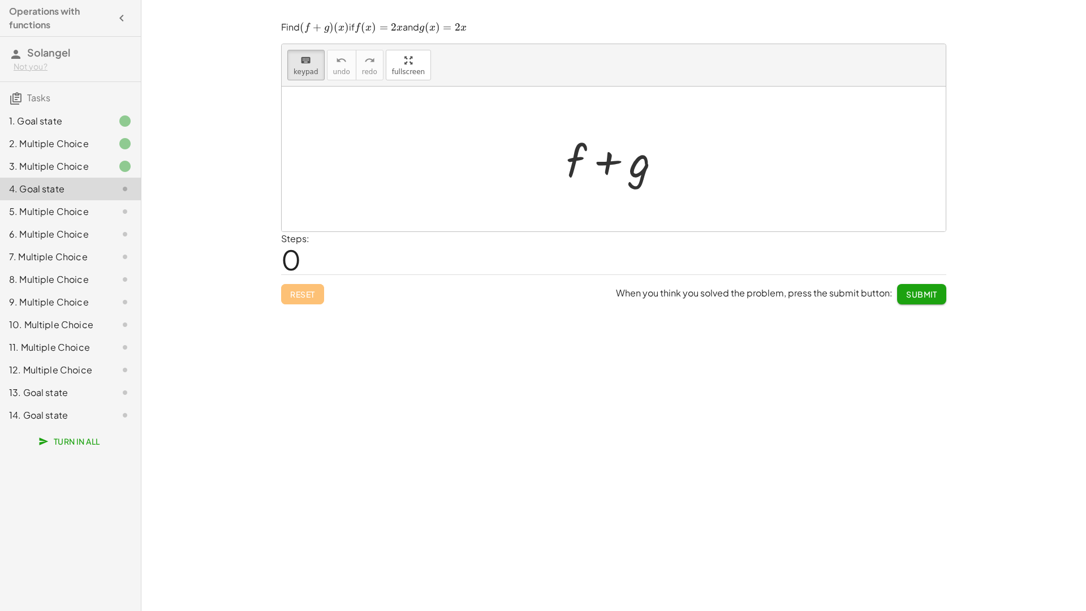
drag, startPoint x: 399, startPoint y: 74, endPoint x: 399, endPoint y: 143, distance: 69.5
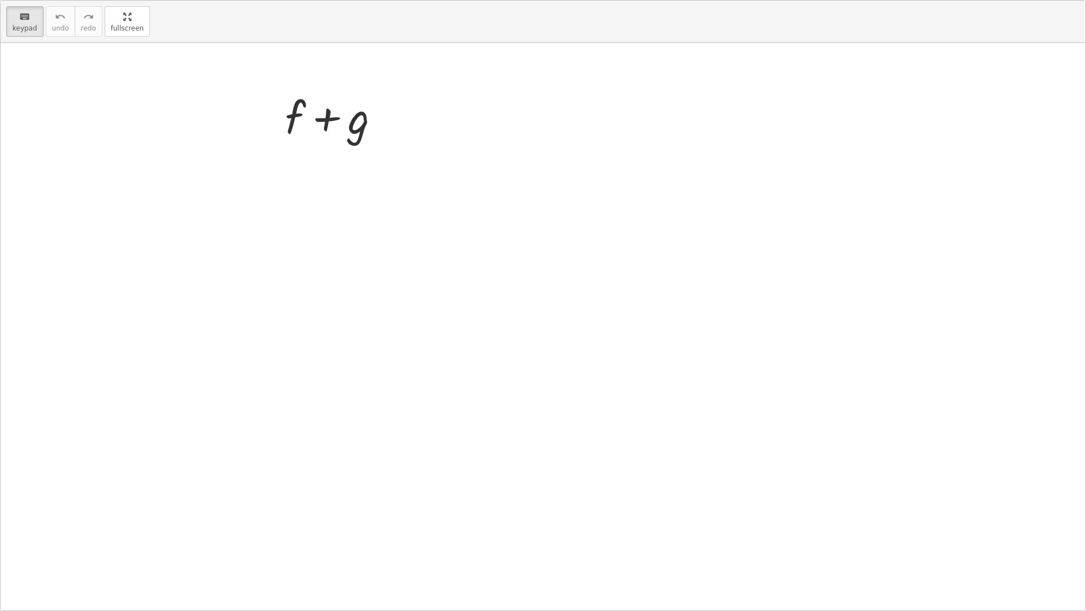
click at [399, 143] on div "keyboard keypad undo undo redo redo fullscreen + f + g ×" at bounding box center [543, 306] width 1084 height 610
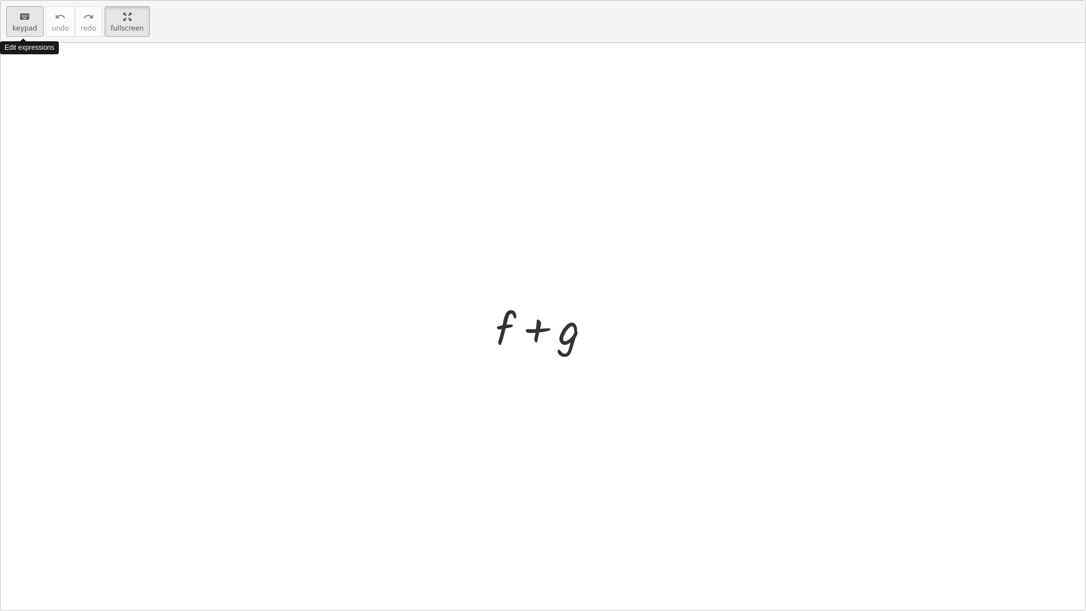
click at [13, 24] on span "keypad" at bounding box center [24, 28] width 25 height 8
click at [16, 28] on span "keypad" at bounding box center [24, 28] width 25 height 8
click at [474, 309] on div at bounding box center [543, 326] width 1084 height 567
click at [527, 343] on div at bounding box center [548, 329] width 64 height 50
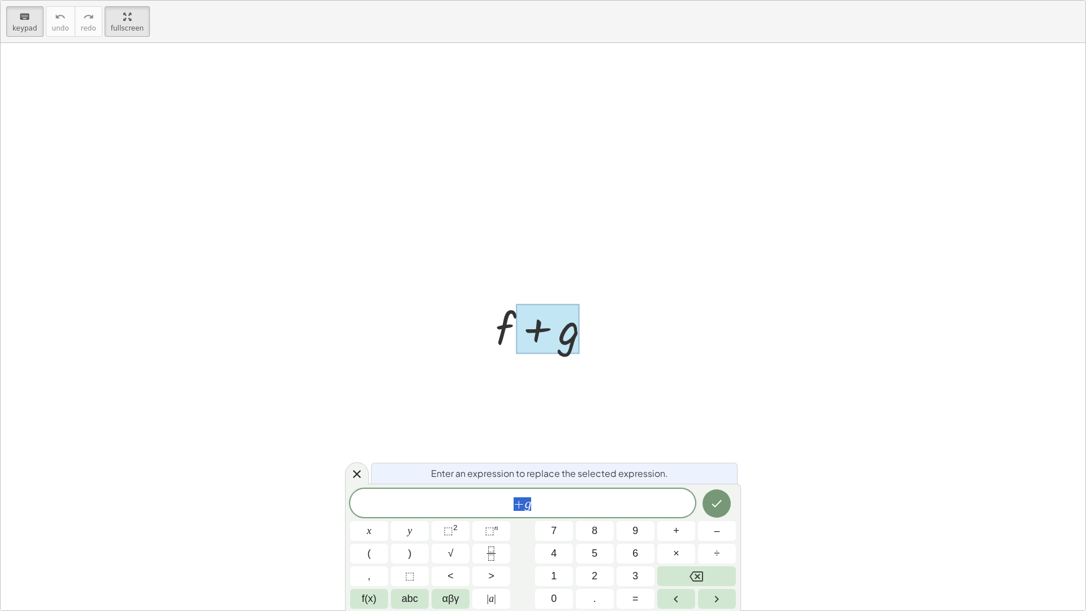
click at [506, 332] on div at bounding box center [547, 326] width 115 height 58
drag, startPoint x: 624, startPoint y: 267, endPoint x: 481, endPoint y: 249, distance: 144.2
click at [624, 269] on div at bounding box center [543, 326] width 1084 height 567
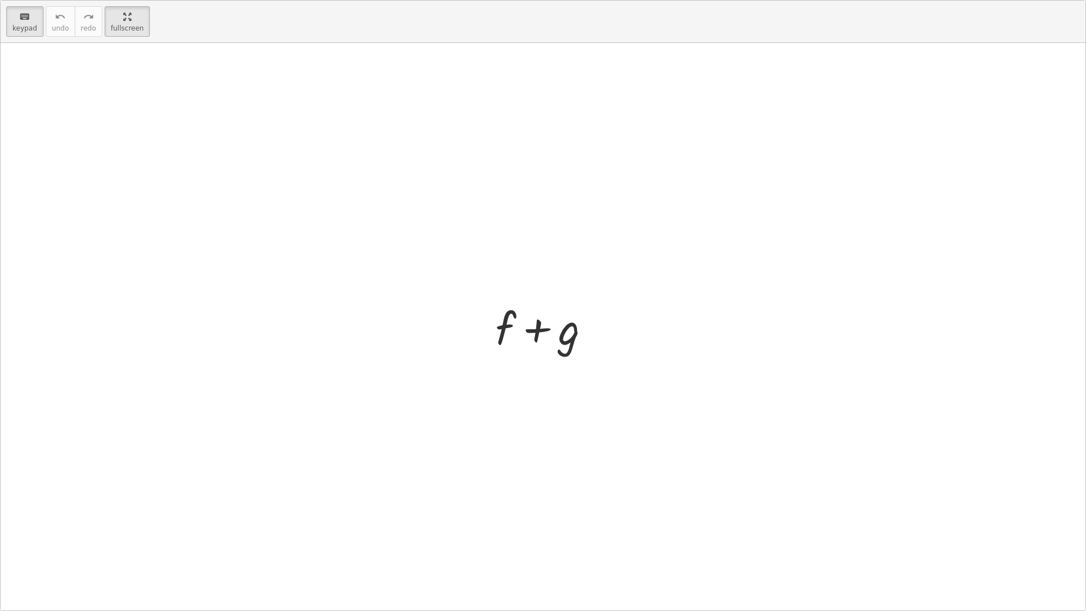
drag, startPoint x: 107, startPoint y: 30, endPoint x: 107, endPoint y: -38, distance: 68.4
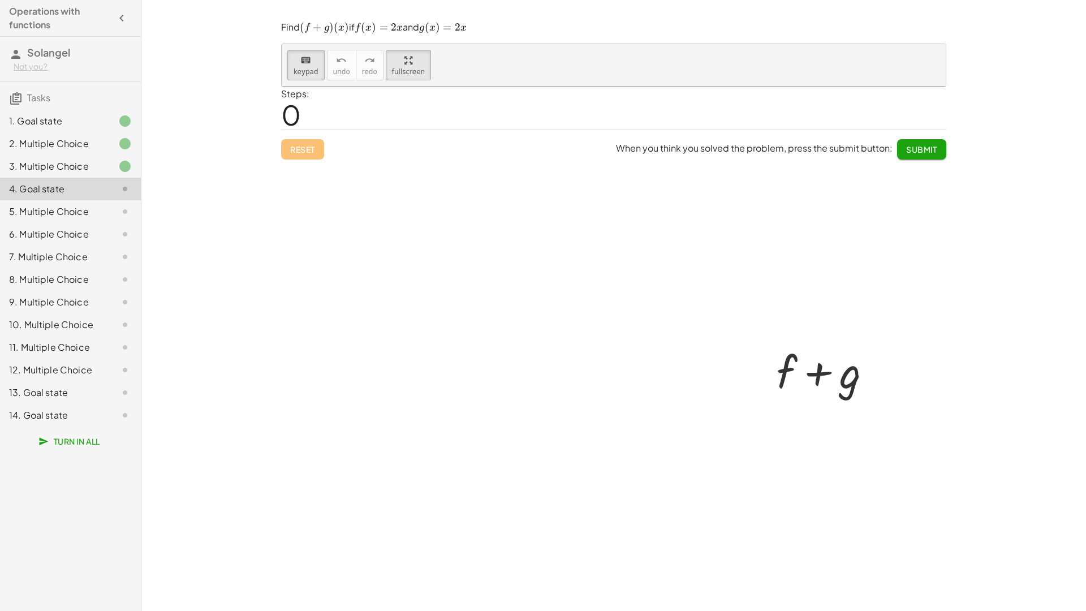
click at [107, 0] on html "Operations with functions Solangel Not you? Tasks 1. Goal state 2. Multiple Cho…" at bounding box center [543, 305] width 1086 height 611
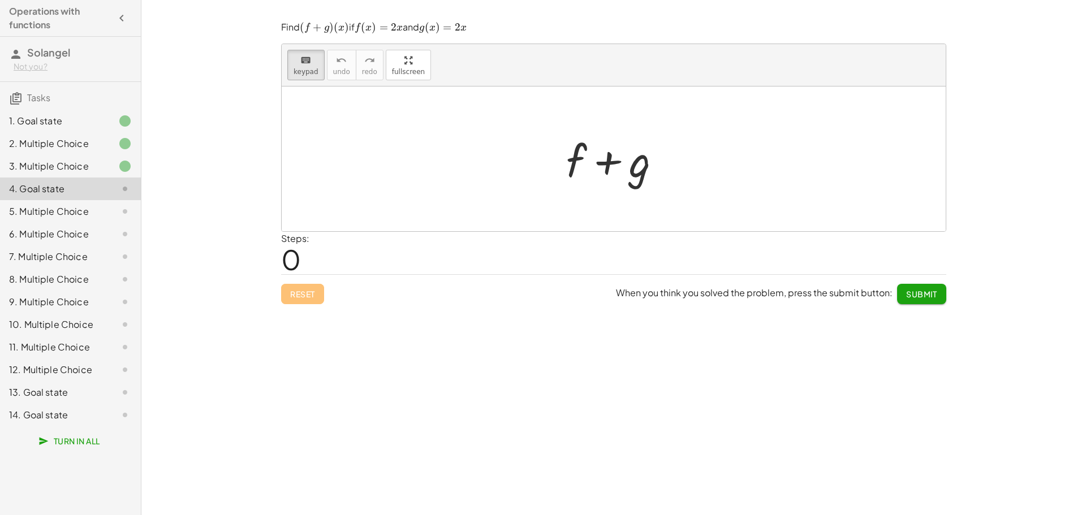
click at [114, 155] on div "1. Goal state" at bounding box center [70, 166] width 141 height 23
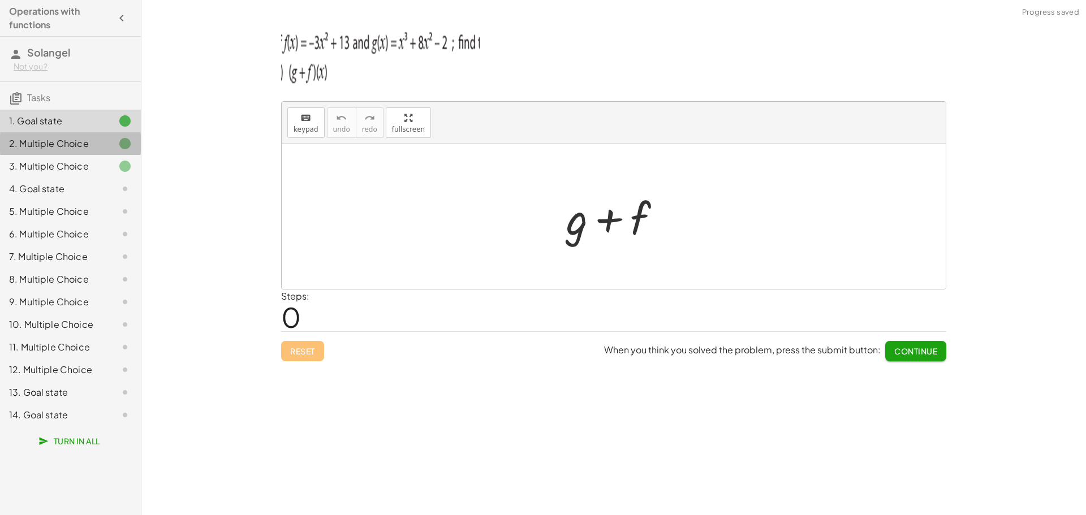
click at [117, 143] on div at bounding box center [116, 144] width 32 height 14
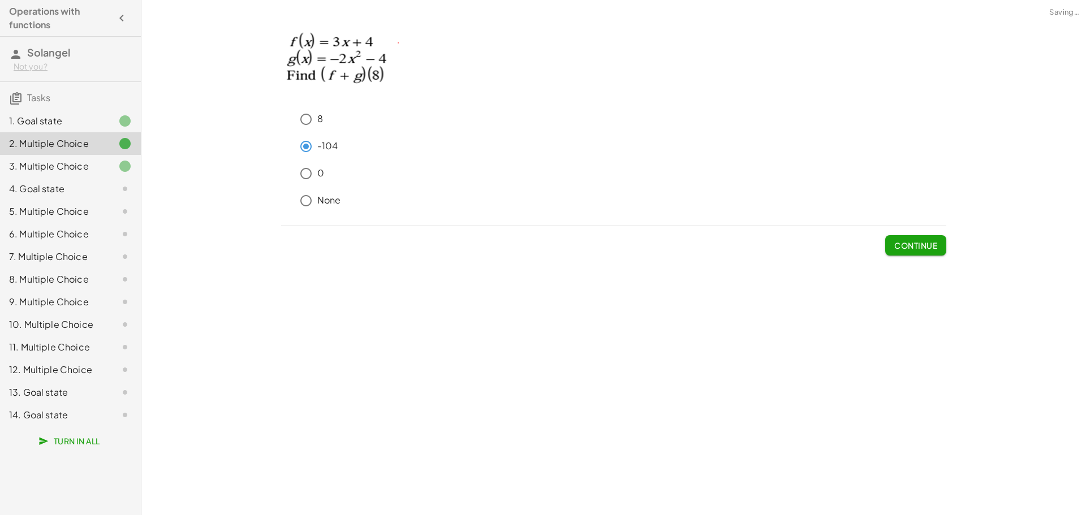
click at [112, 168] on div at bounding box center [116, 166] width 32 height 14
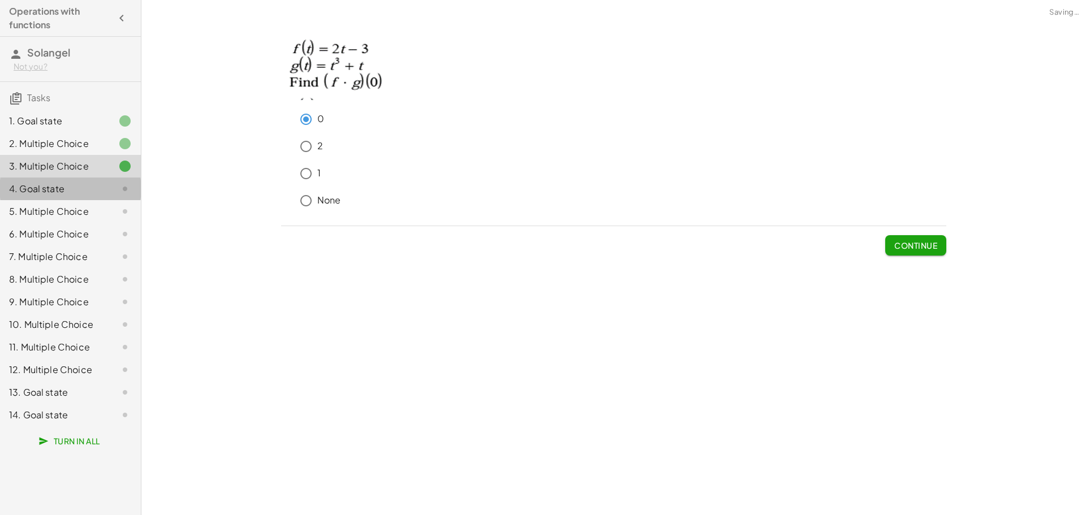
click at [101, 195] on div at bounding box center [116, 189] width 32 height 14
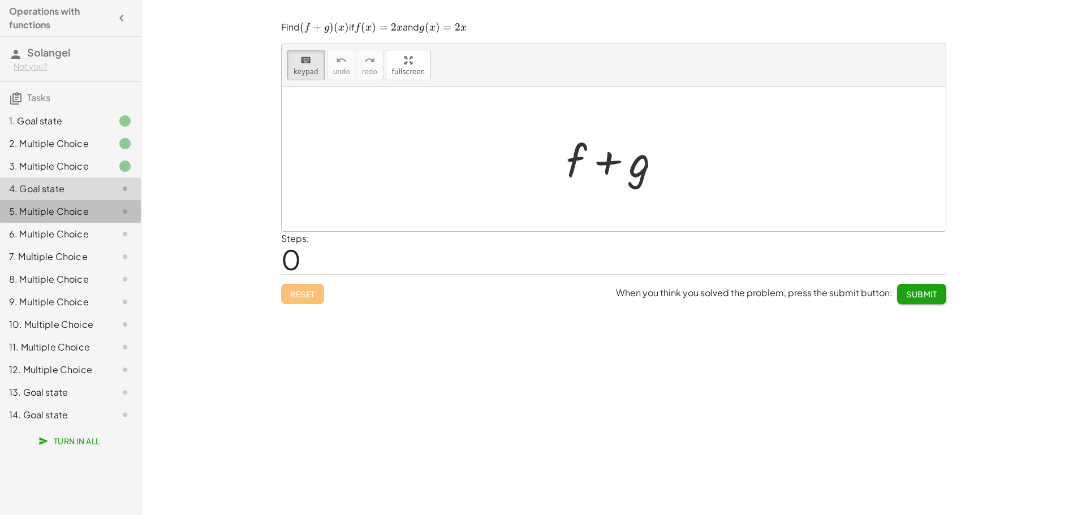
click at [109, 208] on div at bounding box center [116, 212] width 32 height 14
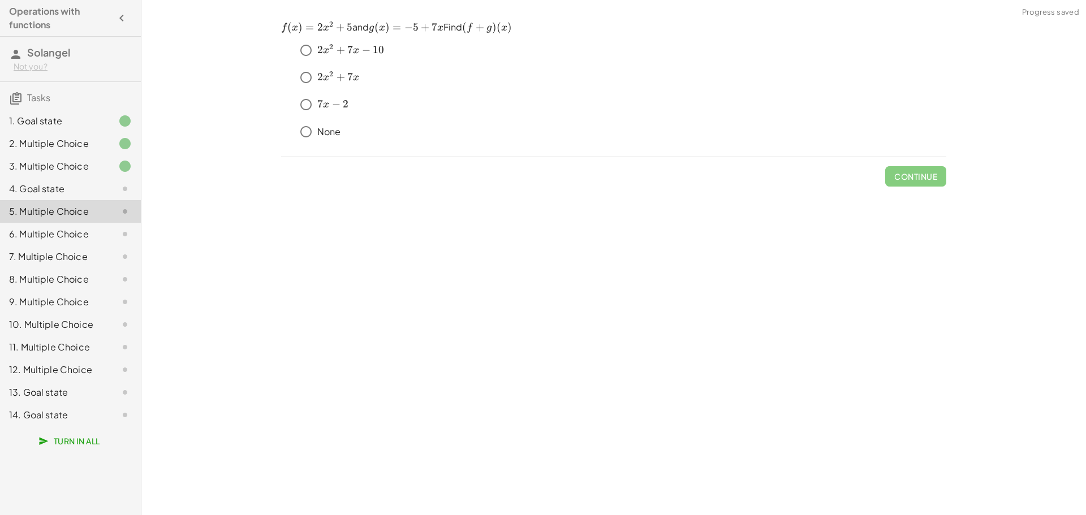
click at [111, 191] on div at bounding box center [116, 189] width 32 height 14
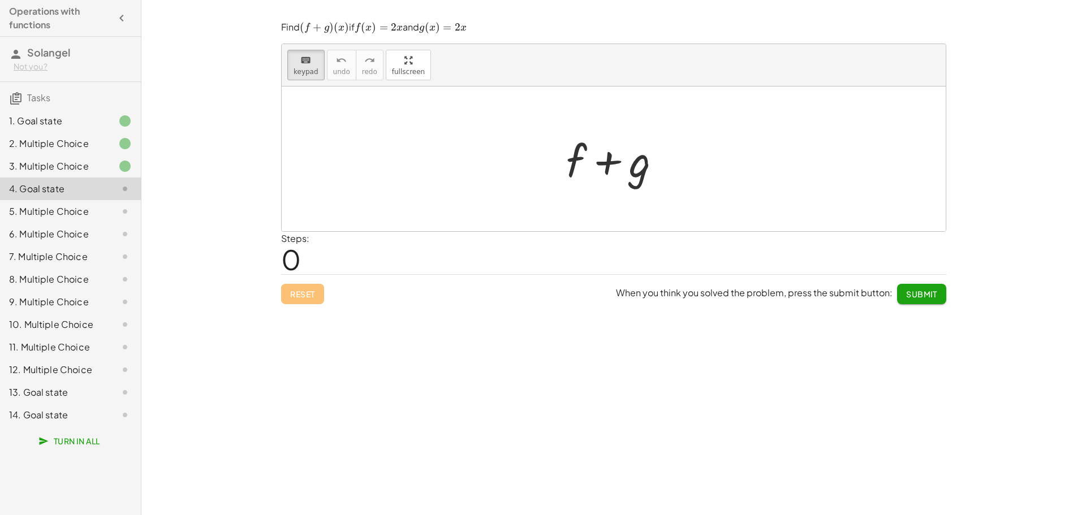
click at [107, 208] on div at bounding box center [116, 212] width 32 height 14
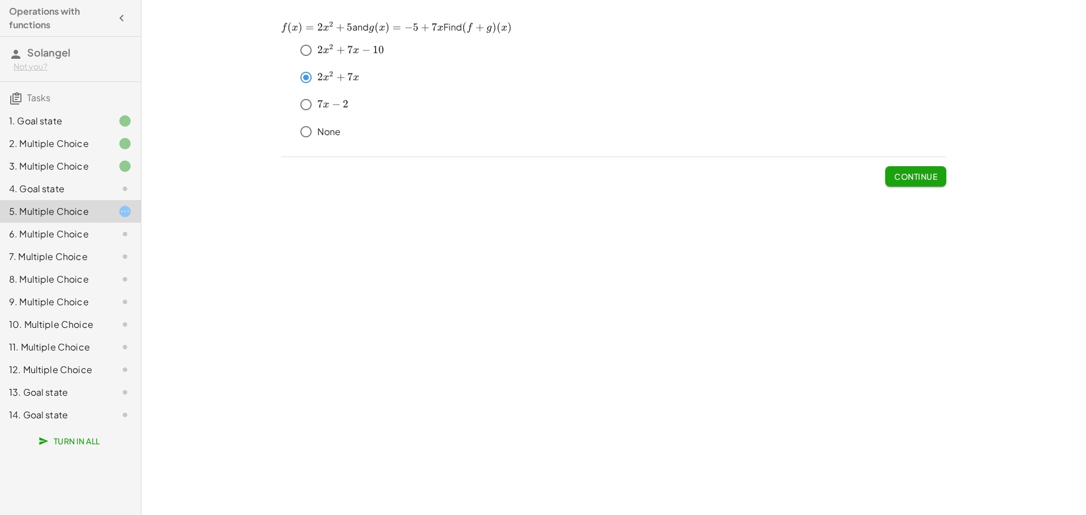
click at [908, 175] on span "Continue" at bounding box center [915, 176] width 43 height 10
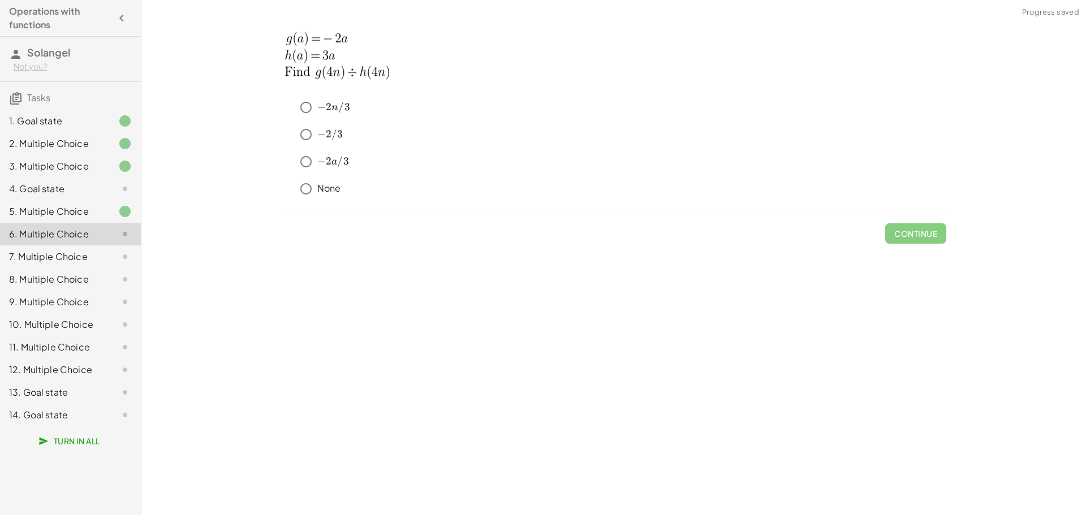
click at [94, 191] on div "4. Goal state" at bounding box center [54, 189] width 91 height 14
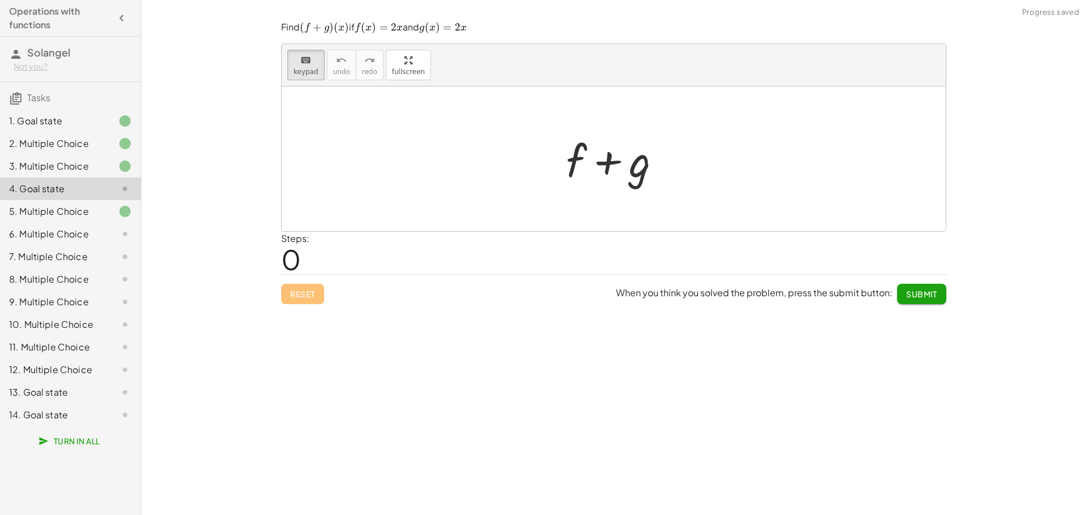
click at [897, 291] on button "Submit" at bounding box center [921, 294] width 49 height 20
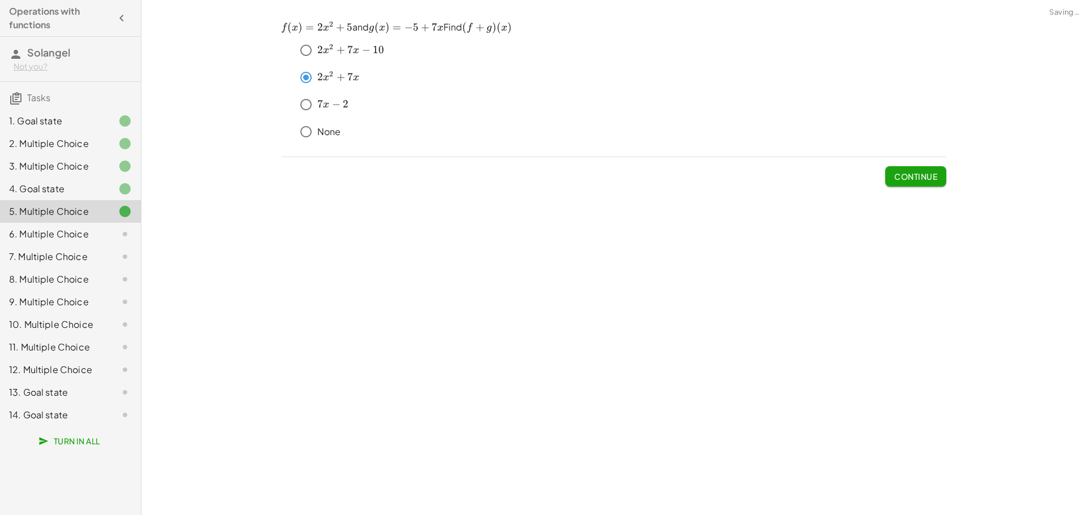
click at [85, 239] on div "6. Multiple Choice" at bounding box center [54, 234] width 91 height 14
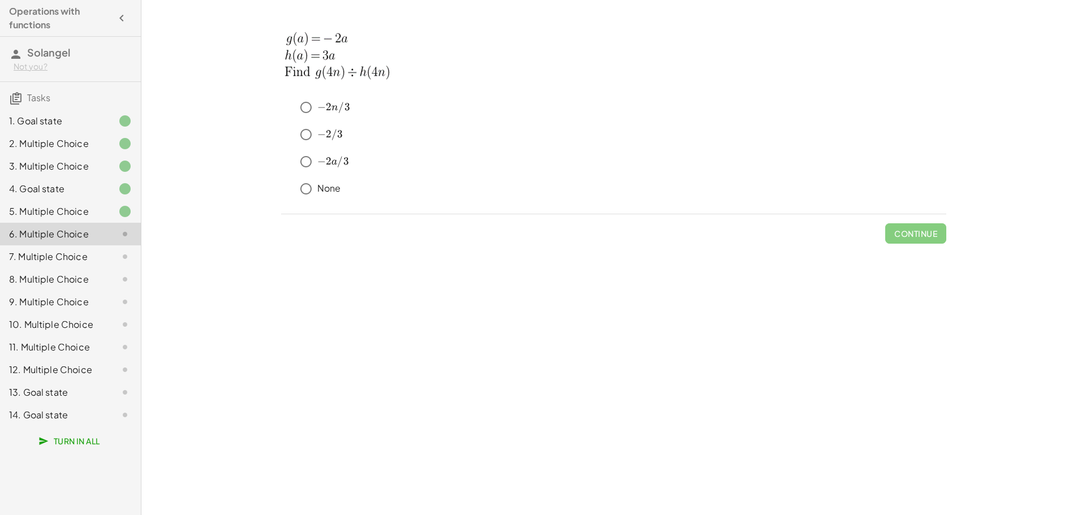
click at [301, 136] on div "﻿ − 2 / 3 -2/3 − 2/3 ﻿" at bounding box center [613, 136] width 665 height 27
click at [928, 237] on span "Continue" at bounding box center [915, 233] width 43 height 10
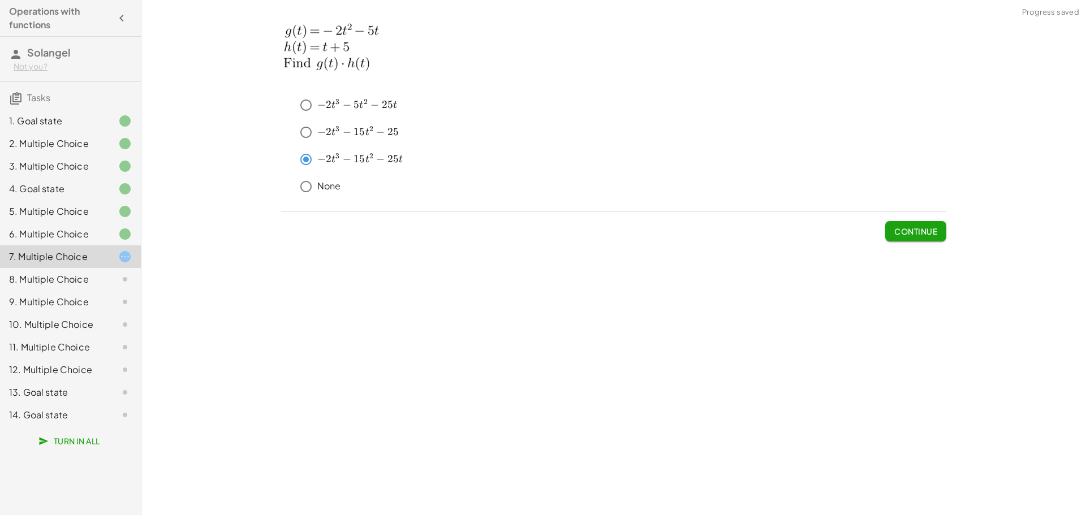
click at [921, 235] on span "Continue" at bounding box center [915, 231] width 43 height 10
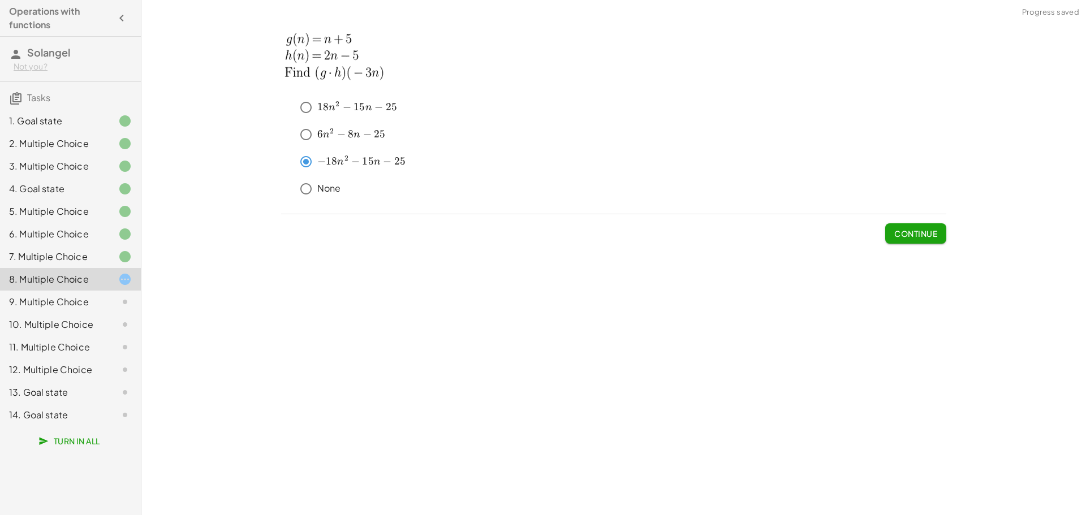
click at [923, 230] on span "Continue" at bounding box center [915, 233] width 43 height 10
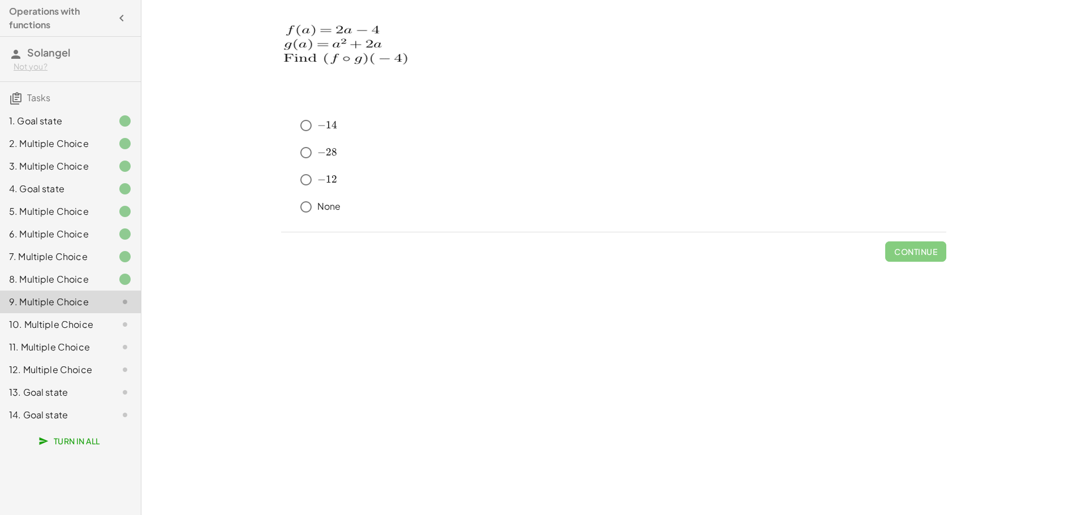
click at [51, 386] on div "13. Goal state" at bounding box center [54, 393] width 91 height 14
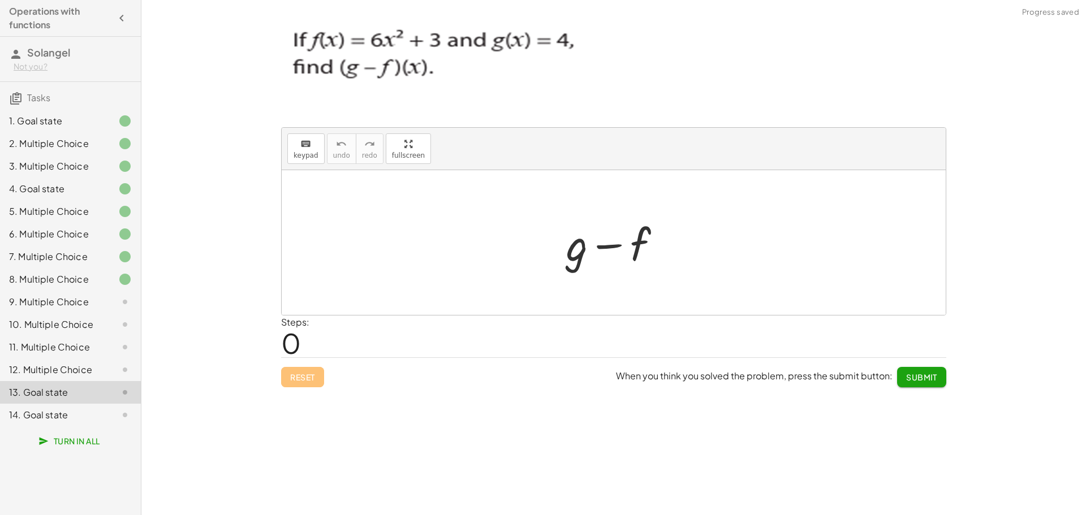
click at [461, 79] on img at bounding box center [431, 68] width 301 height 94
click at [39, 420] on div "14. Goal state" at bounding box center [54, 415] width 91 height 14
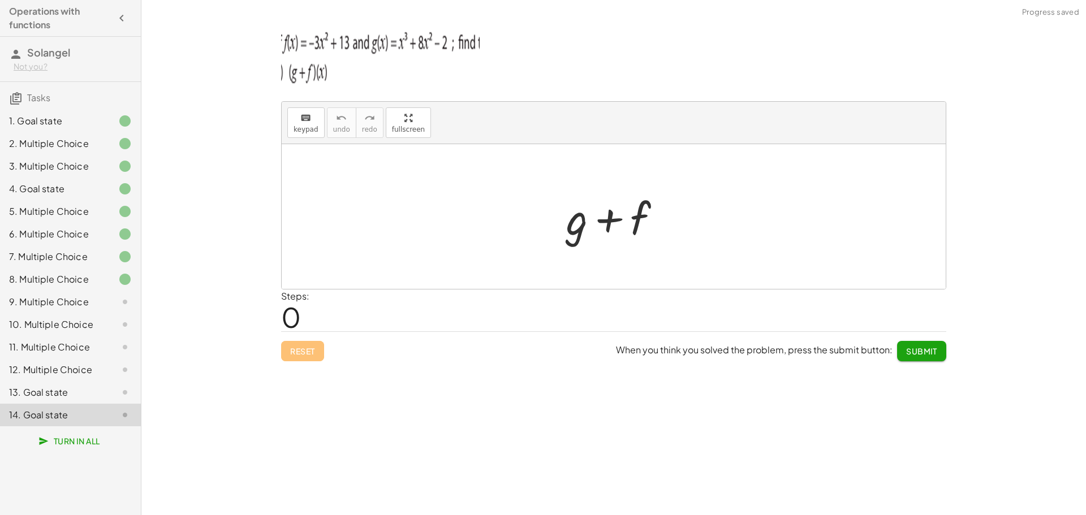
click at [63, 326] on div "10. Multiple Choice" at bounding box center [54, 325] width 91 height 14
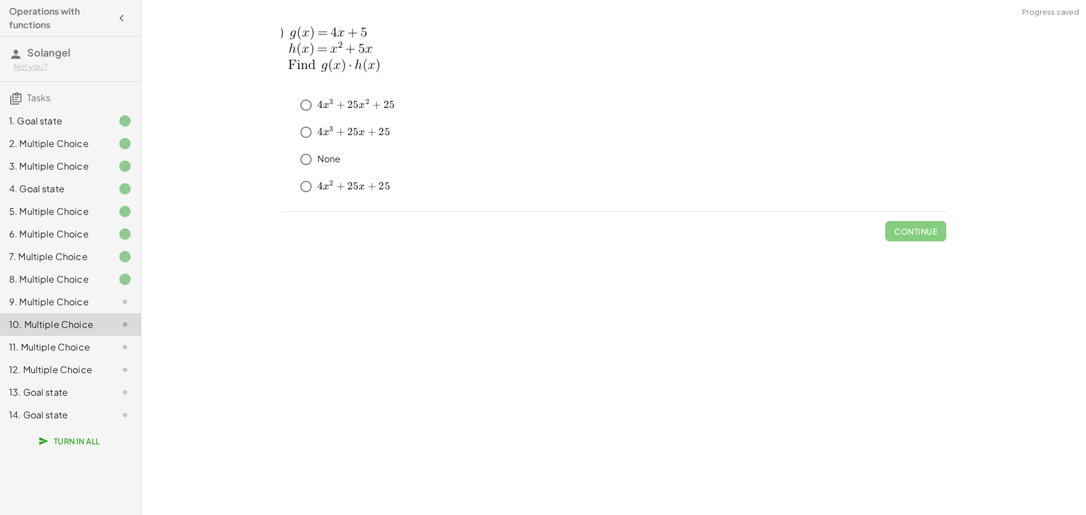
click at [58, 304] on div "9. Multiple Choice" at bounding box center [54, 302] width 91 height 14
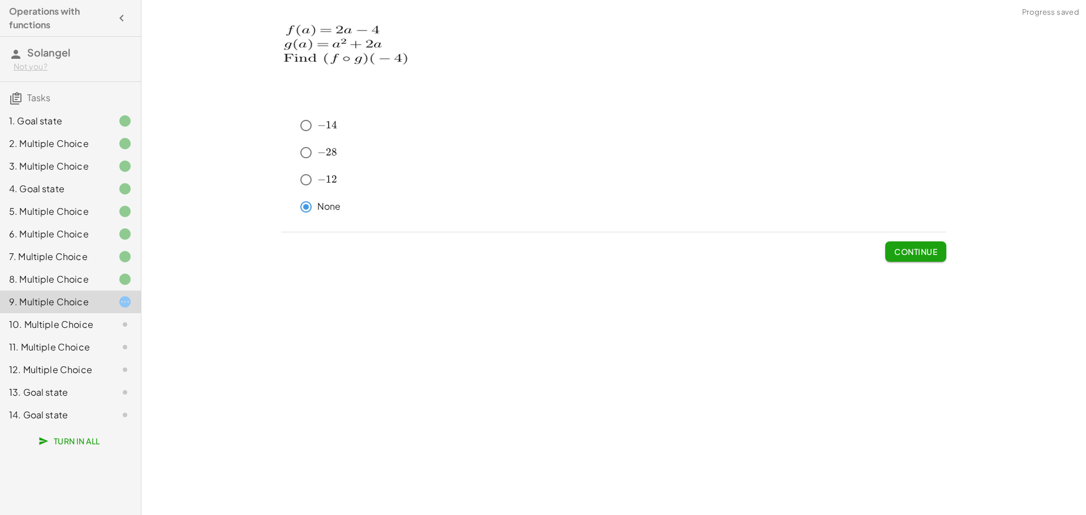
click at [911, 256] on span "Continue" at bounding box center [915, 252] width 43 height 10
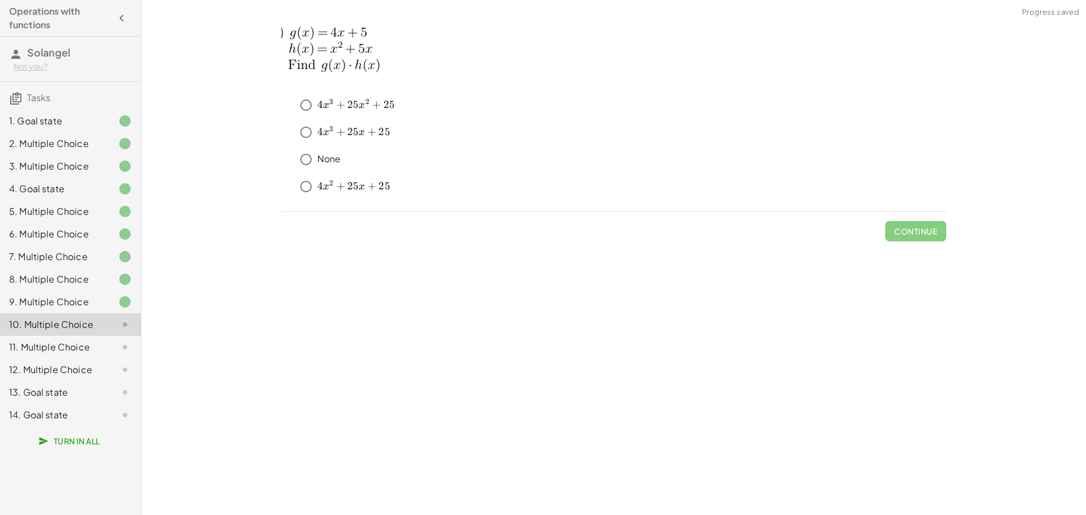
click at [359, 62] on img at bounding box center [344, 53] width 127 height 65
click at [899, 235] on span "Continue" at bounding box center [915, 231] width 43 height 10
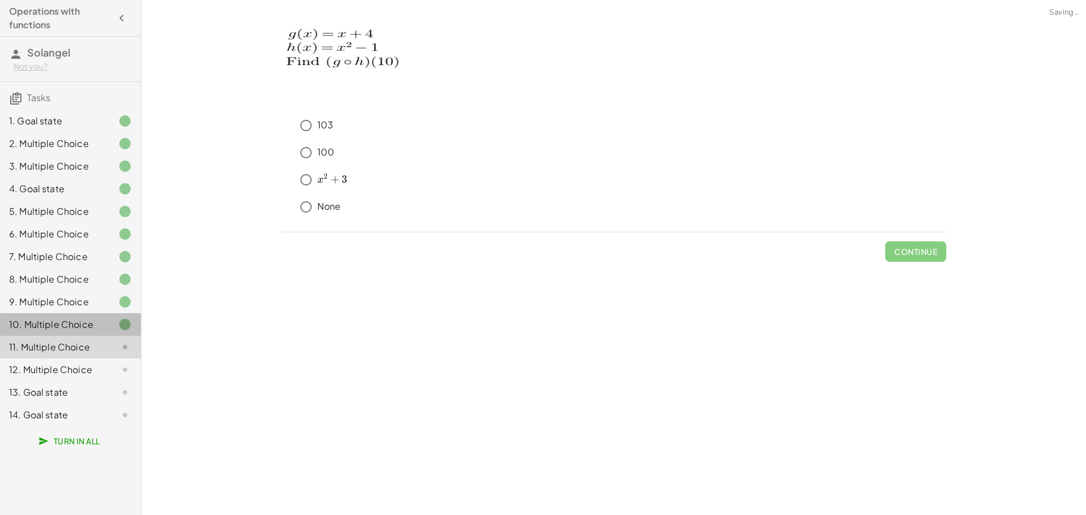
click at [98, 358] on div "10. Multiple Choice" at bounding box center [70, 369] width 141 height 23
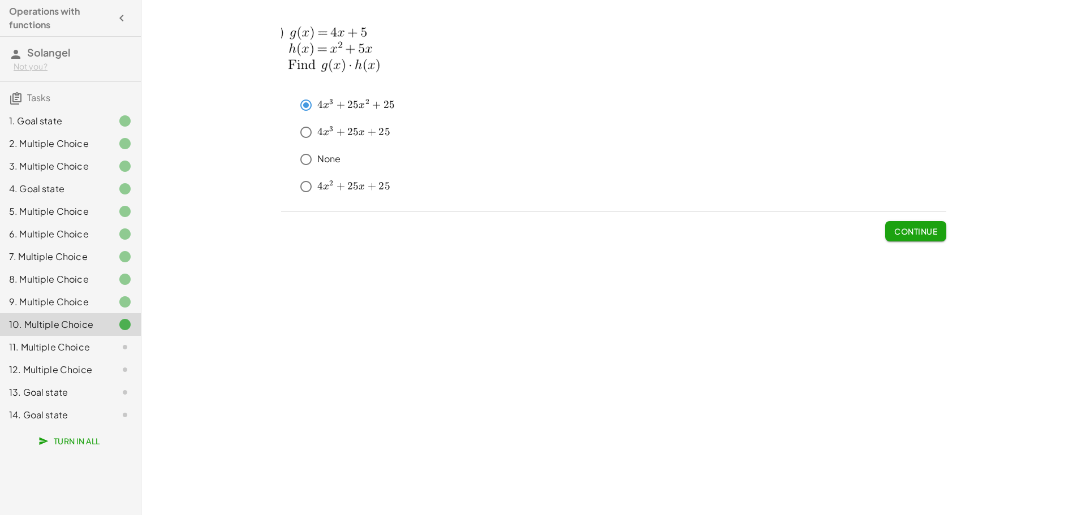
click at [104, 351] on div at bounding box center [116, 347] width 32 height 14
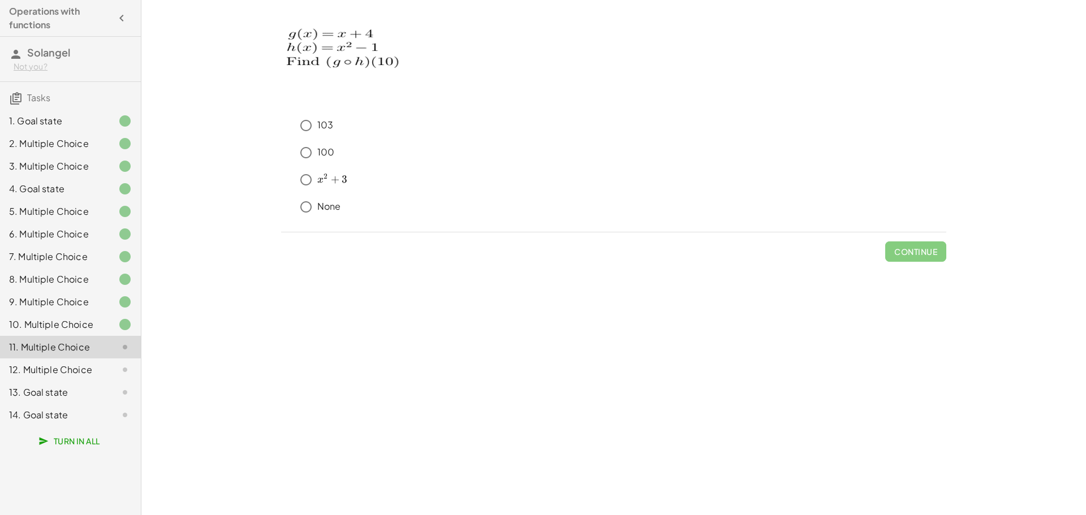
click at [114, 370] on div at bounding box center [116, 370] width 32 height 14
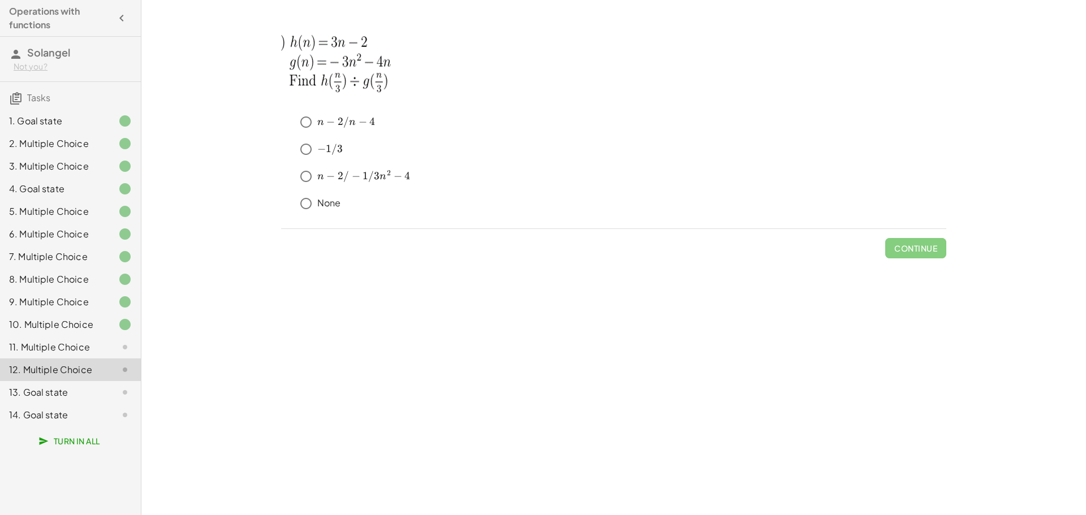
click at [95, 353] on div "11. Multiple Choice" at bounding box center [54, 347] width 91 height 14
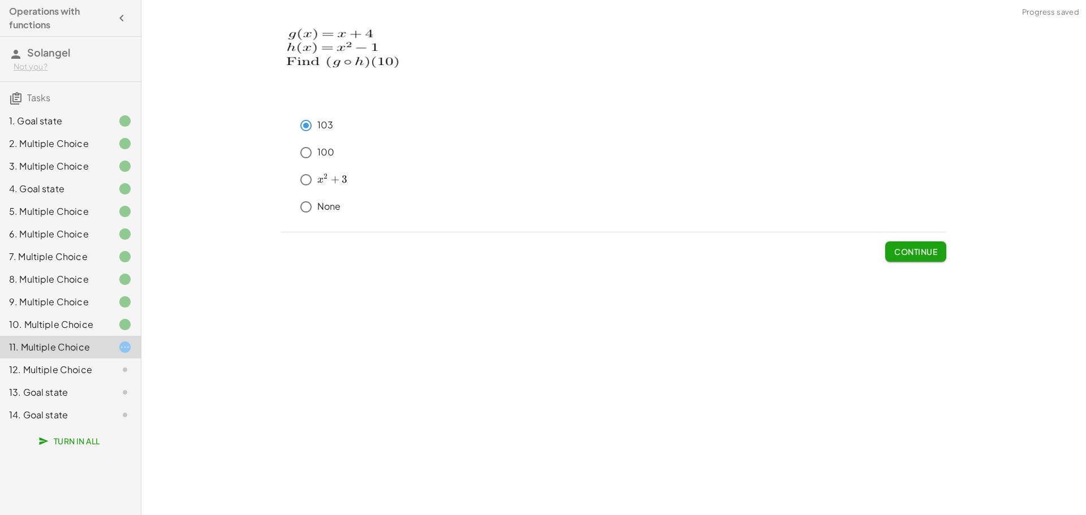
click at [916, 250] on span "Continue" at bounding box center [915, 252] width 43 height 10
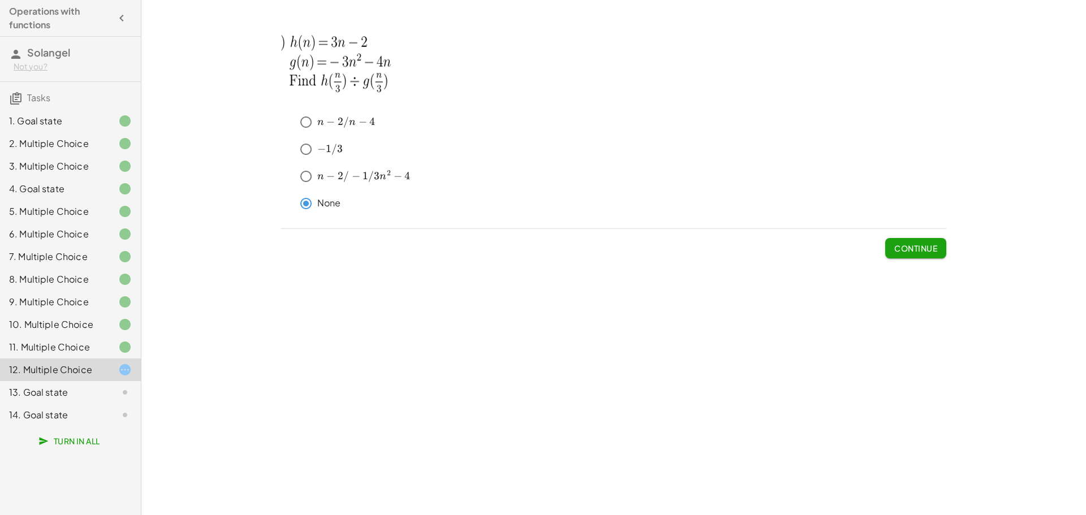
click at [953, 249] on div "keyboard keypad undo undo redo redo fullscreen + g + f × Steps: 0 Reset When yo…" at bounding box center [613, 257] width 944 height 515
click at [932, 247] on span "Continue" at bounding box center [915, 248] width 43 height 10
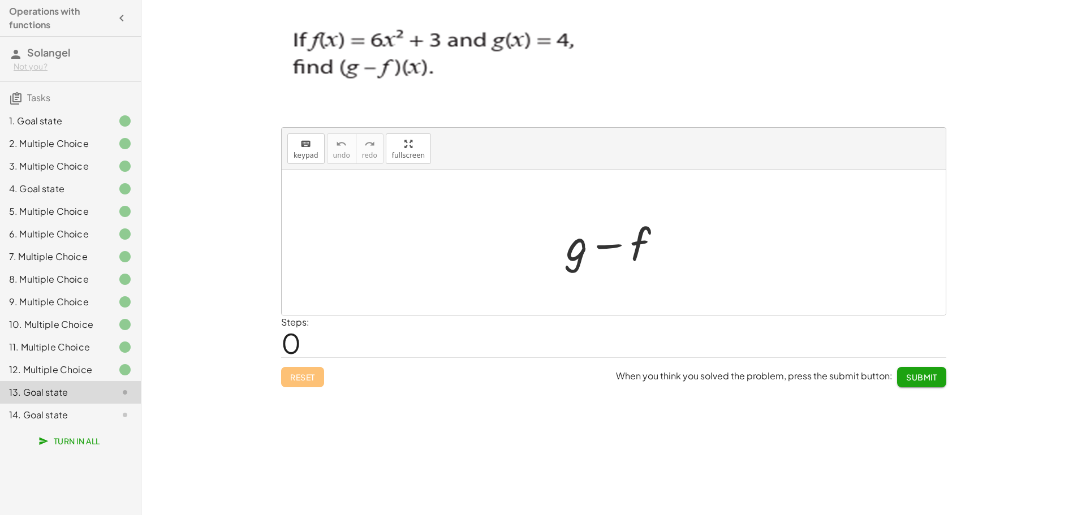
click at [518, 338] on div "Steps: 0" at bounding box center [613, 337] width 665 height 42
click at [492, 239] on div at bounding box center [614, 242] width 664 height 145
click at [298, 140] on div "keyboard" at bounding box center [305, 144] width 25 height 14
click at [303, 142] on icon "keyboard" at bounding box center [305, 144] width 11 height 14
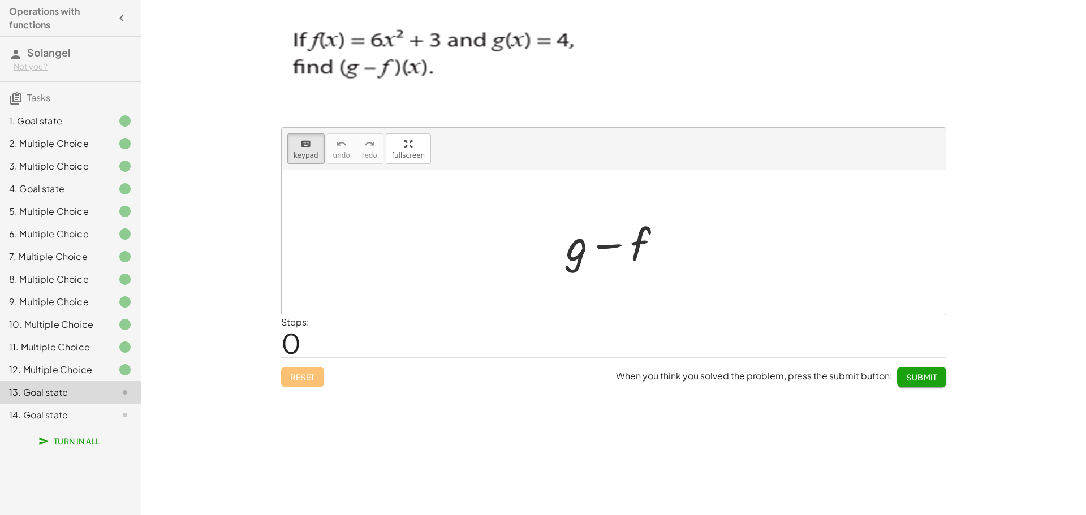
drag, startPoint x: 438, startPoint y: 197, endPoint x: 490, endPoint y: 235, distance: 63.9
click at [439, 198] on div at bounding box center [614, 242] width 664 height 145
click at [635, 280] on div at bounding box center [614, 242] width 664 height 145
drag, startPoint x: 693, startPoint y: 240, endPoint x: 681, endPoint y: 235, distance: 12.7
click at [686, 237] on div at bounding box center [614, 242] width 664 height 145
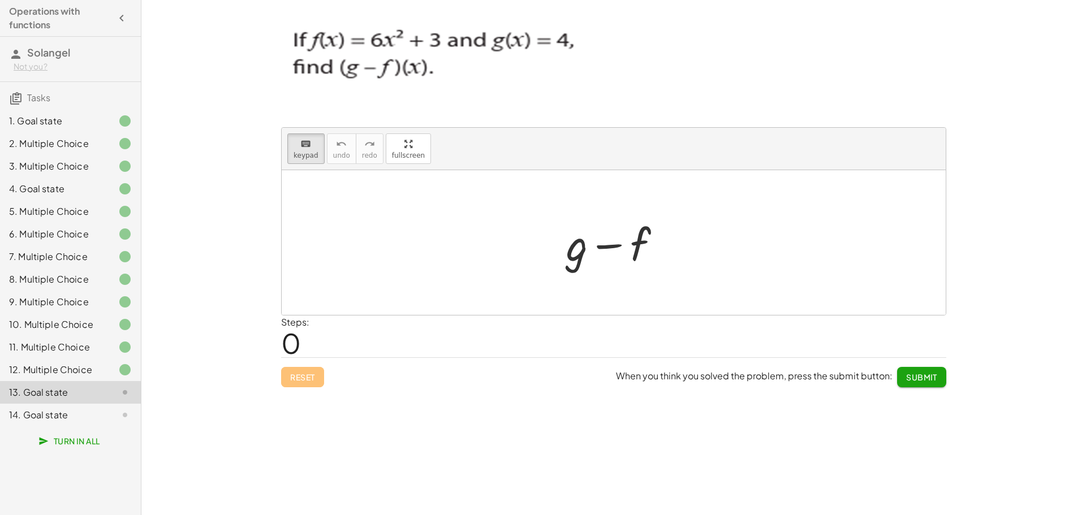
click at [564, 242] on div at bounding box center [617, 243] width 115 height 58
click at [645, 249] on div at bounding box center [618, 245] width 63 height 50
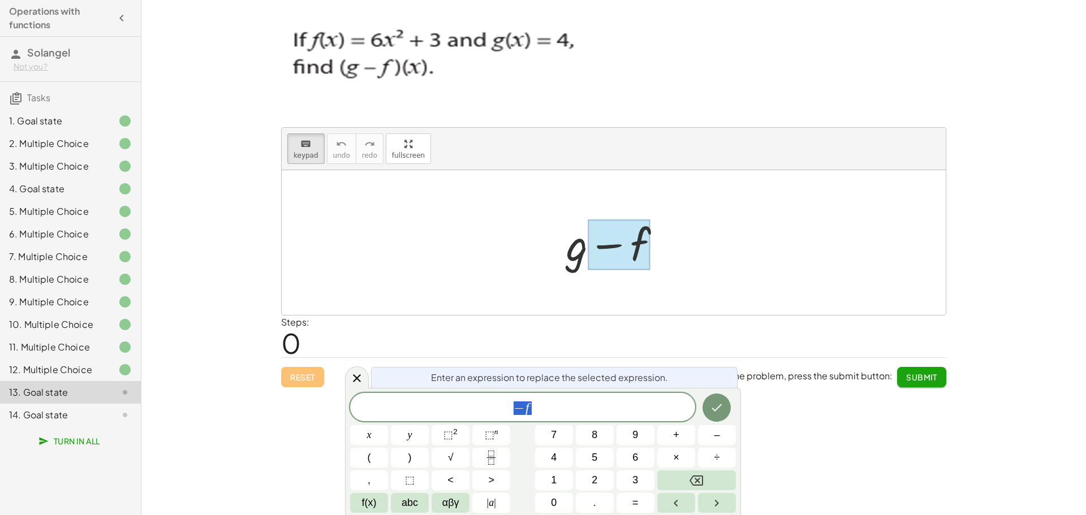
click at [580, 395] on div "− f" at bounding box center [522, 407] width 345 height 28
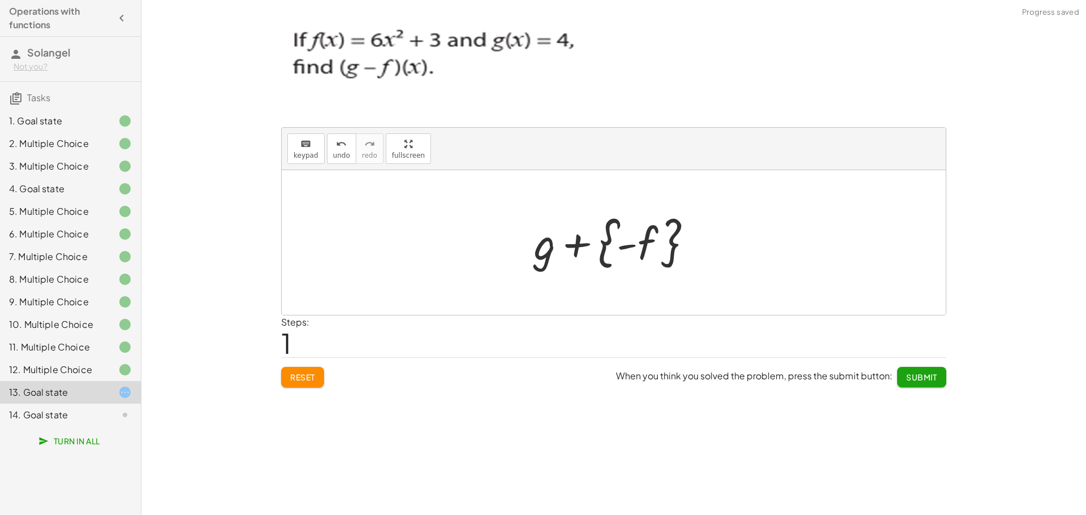
drag, startPoint x: 586, startPoint y: 245, endPoint x: 600, endPoint y: 259, distance: 20.0
click at [600, 259] on div at bounding box center [617, 242] width 179 height 63
drag, startPoint x: 654, startPoint y: 269, endPoint x: 610, endPoint y: 260, distance: 44.4
click at [316, 150] on button "keyboard keypad" at bounding box center [305, 148] width 37 height 31
click at [292, 133] on button "keyboard keypad" at bounding box center [305, 148] width 37 height 31
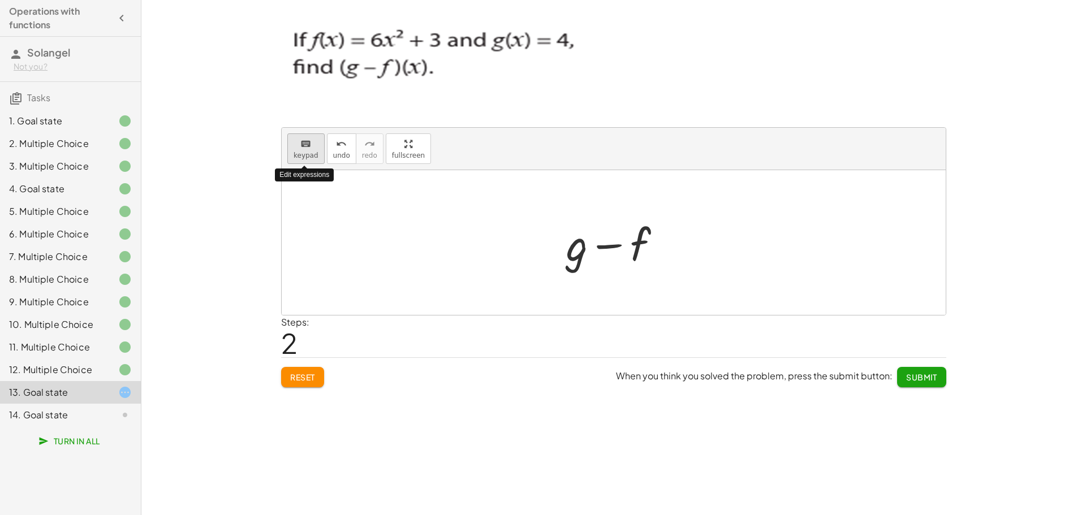
click at [294, 137] on div "keyboard" at bounding box center [305, 144] width 25 height 14
click at [329, 149] on button "undo undo" at bounding box center [341, 148] width 29 height 31
click at [300, 152] on span "keypad" at bounding box center [305, 156] width 25 height 8
click at [313, 156] on span "keypad" at bounding box center [305, 156] width 25 height 8
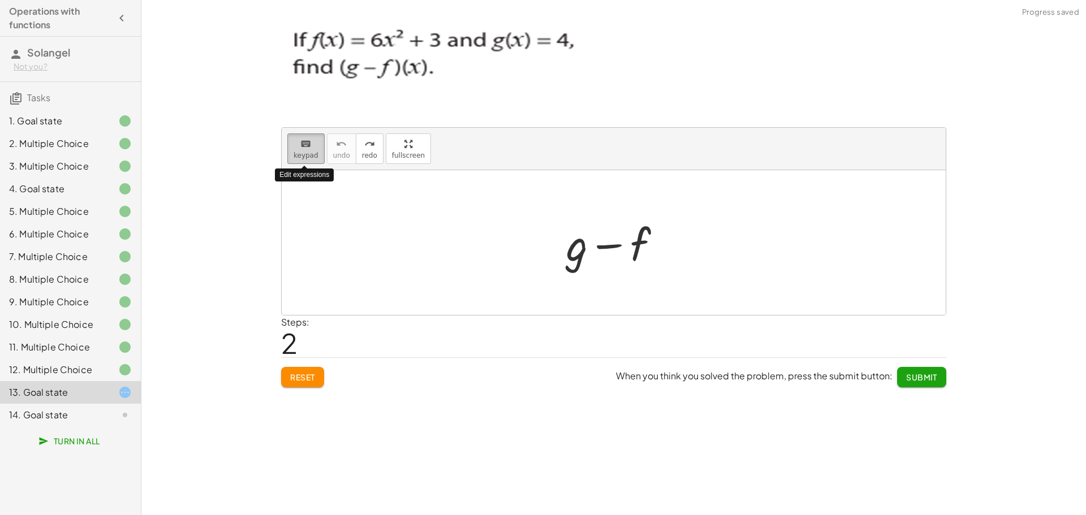
click at [306, 155] on span "keypad" at bounding box center [305, 156] width 25 height 8
click at [309, 152] on span "keypad" at bounding box center [305, 156] width 25 height 8
click at [403, 216] on div "keyboard keypad undo undo redo redo fullscreen + g − f ×" at bounding box center [614, 221] width 664 height 187
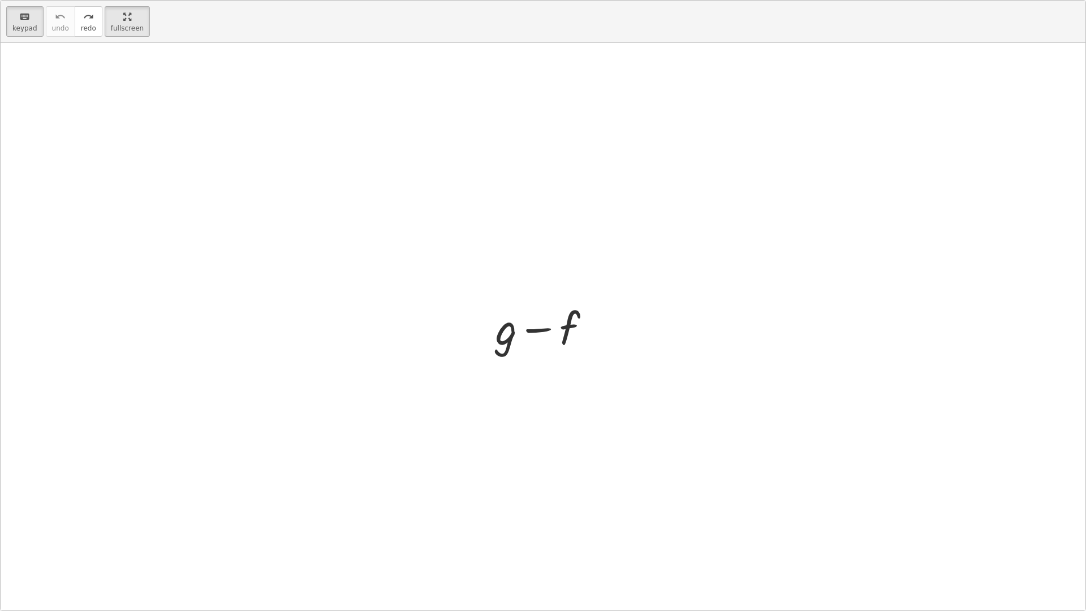
click at [750, 332] on div at bounding box center [543, 326] width 1084 height 567
click at [202, 72] on div at bounding box center [543, 326] width 1084 height 567
click at [629, 326] on div at bounding box center [543, 326] width 1084 height 567
drag, startPoint x: 603, startPoint y: 335, endPoint x: 582, endPoint y: 338, distance: 20.6
click at [597, 335] on div at bounding box center [547, 326] width 115 height 58
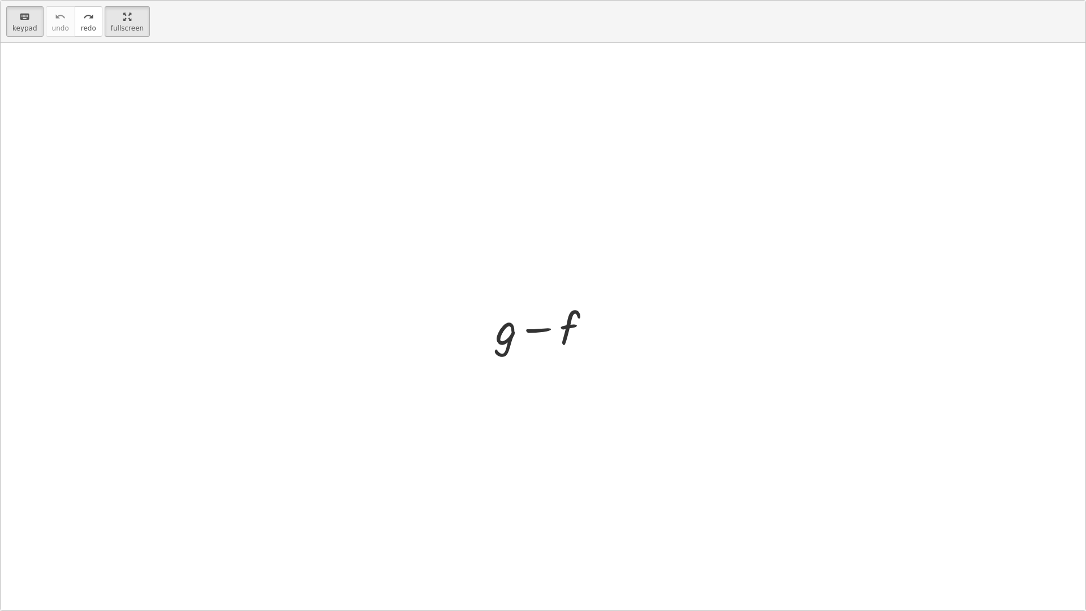
click at [580, 338] on div at bounding box center [547, 326] width 115 height 58
click at [570, 340] on div at bounding box center [548, 329] width 63 height 50
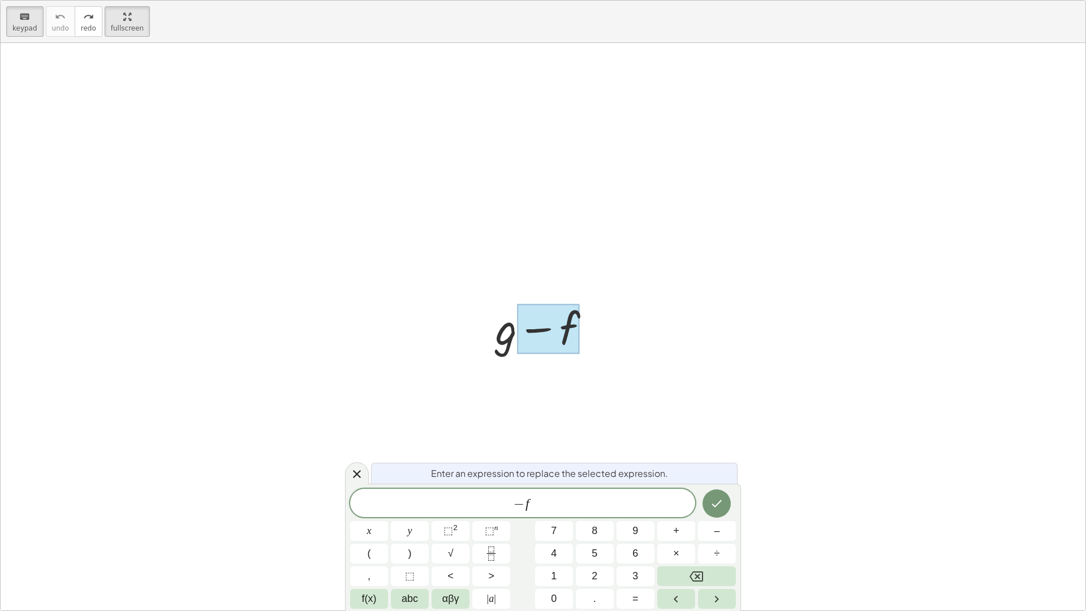
click at [509, 345] on div at bounding box center [547, 326] width 115 height 58
click at [502, 341] on div at bounding box center [547, 326] width 115 height 58
drag, startPoint x: 683, startPoint y: 368, endPoint x: 699, endPoint y: 394, distance: 30.9
click at [684, 368] on div at bounding box center [543, 326] width 1084 height 567
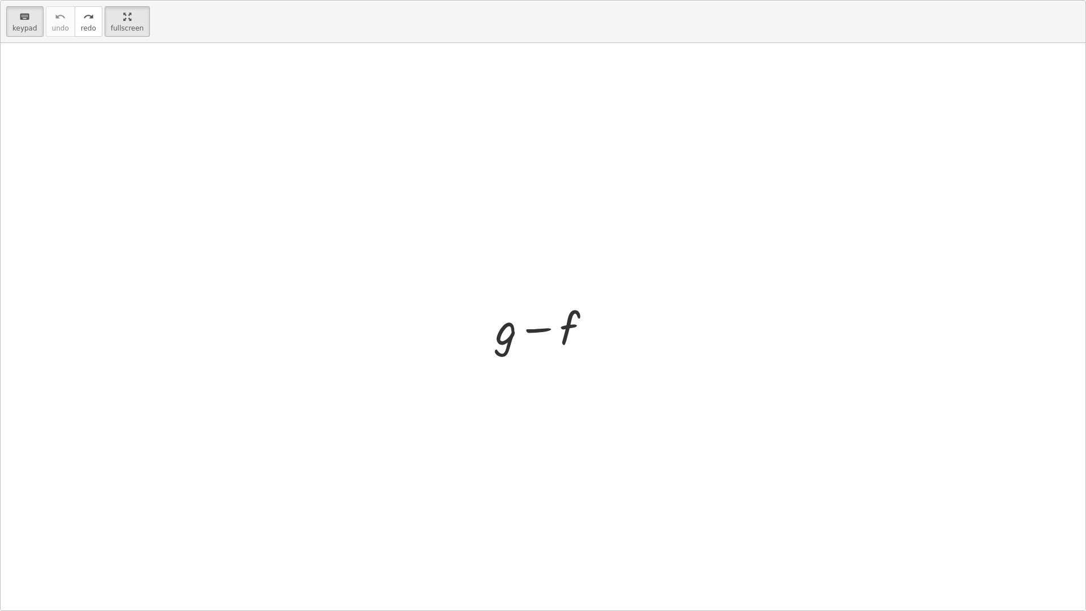
drag, startPoint x: 109, startPoint y: 9, endPoint x: 109, endPoint y: -59, distance: 68.4
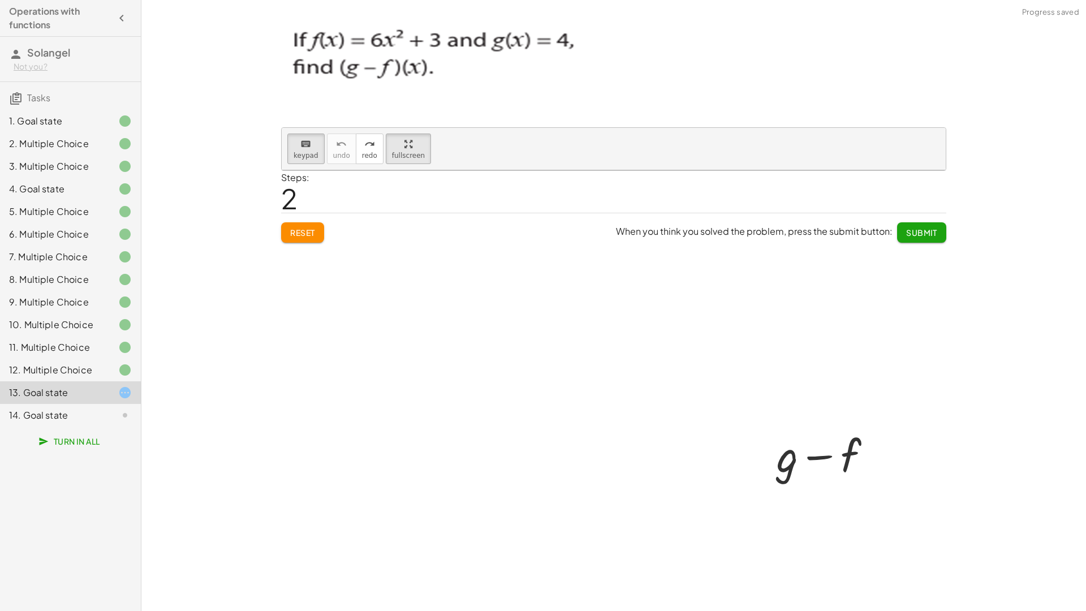
click at [109, 0] on html "Operations with functions Solangel Not you? Tasks 1. Goal state 2. Multiple Cho…" at bounding box center [543, 305] width 1086 height 611
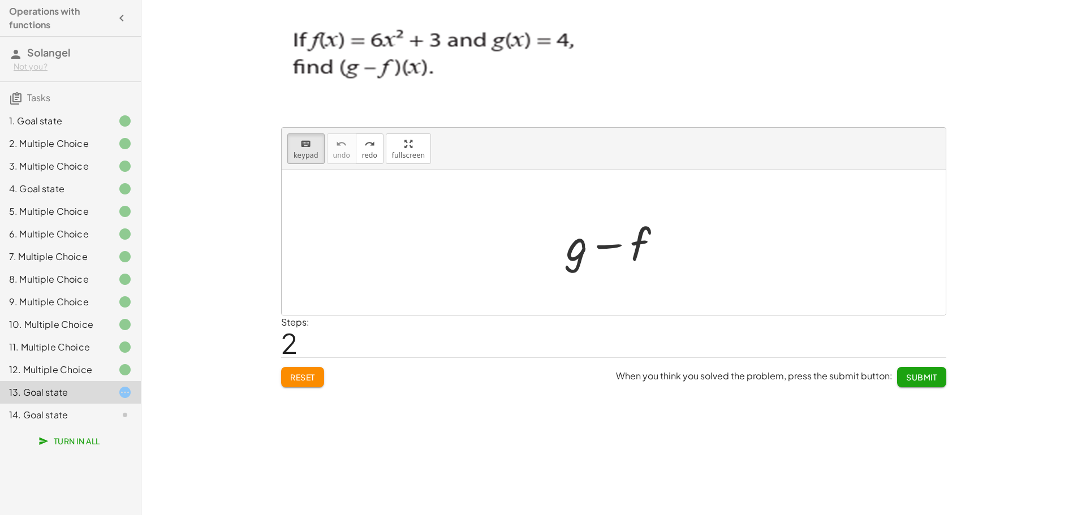
click at [941, 378] on button "Submit" at bounding box center [921, 377] width 49 height 20
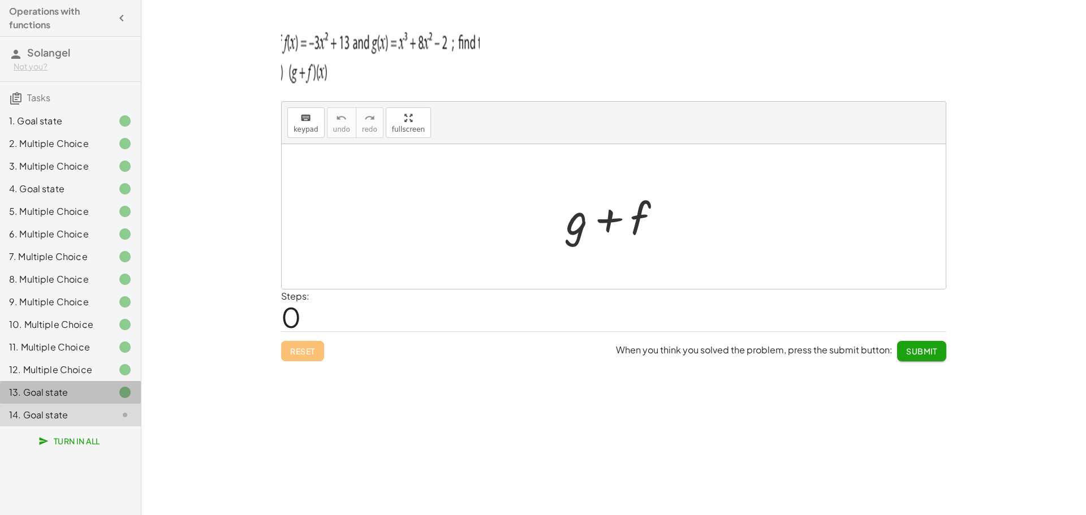
click at [97, 386] on div "13. Goal state" at bounding box center [54, 393] width 91 height 14
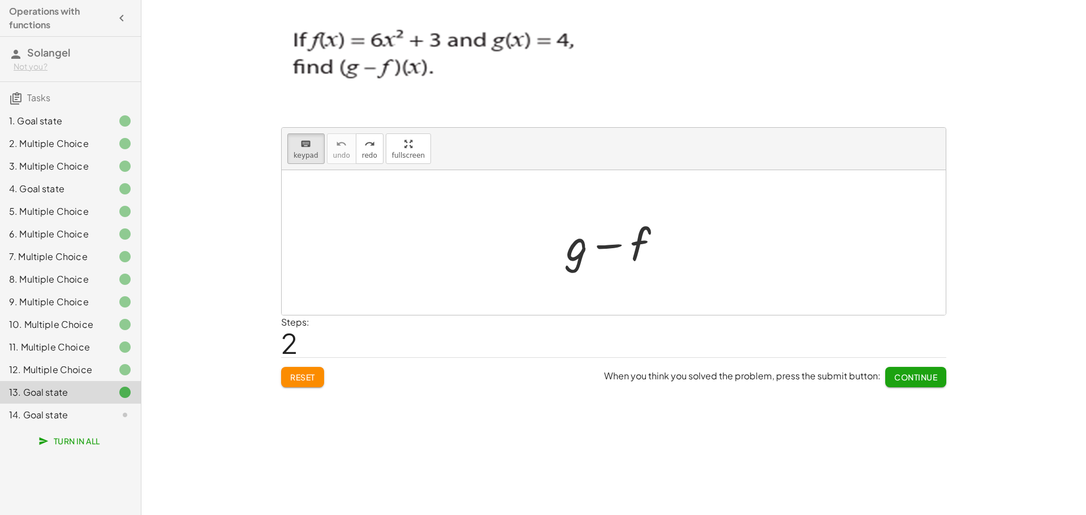
click at [84, 411] on div "14. Goal state" at bounding box center [54, 415] width 91 height 14
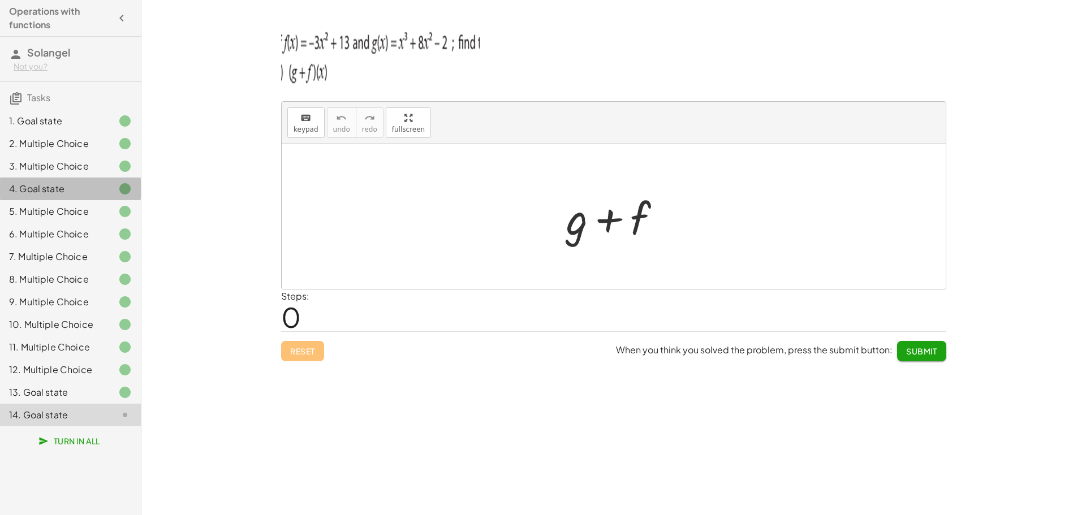
click at [58, 190] on div "4. Goal state" at bounding box center [54, 189] width 91 height 14
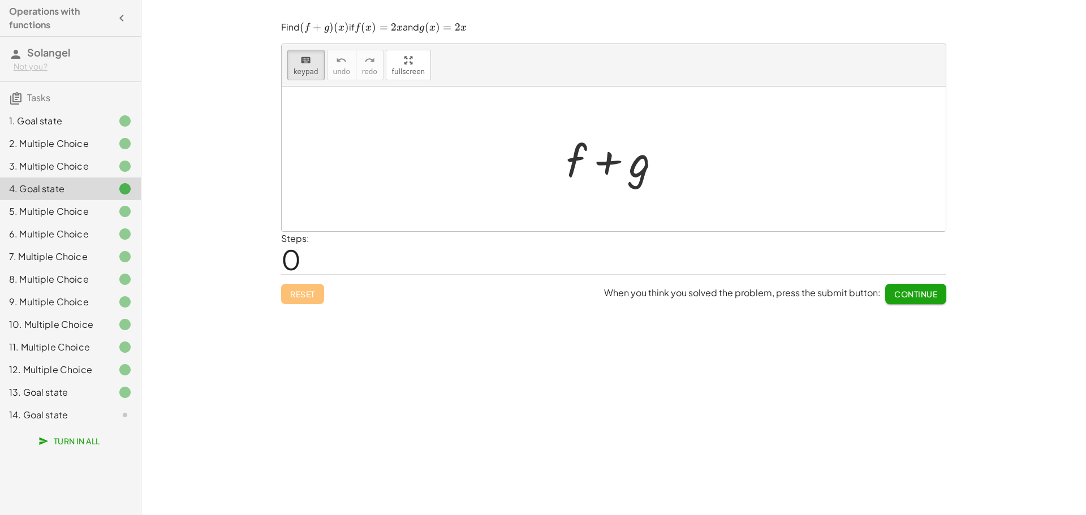
click at [71, 120] on div "1. Goal state" at bounding box center [54, 121] width 91 height 14
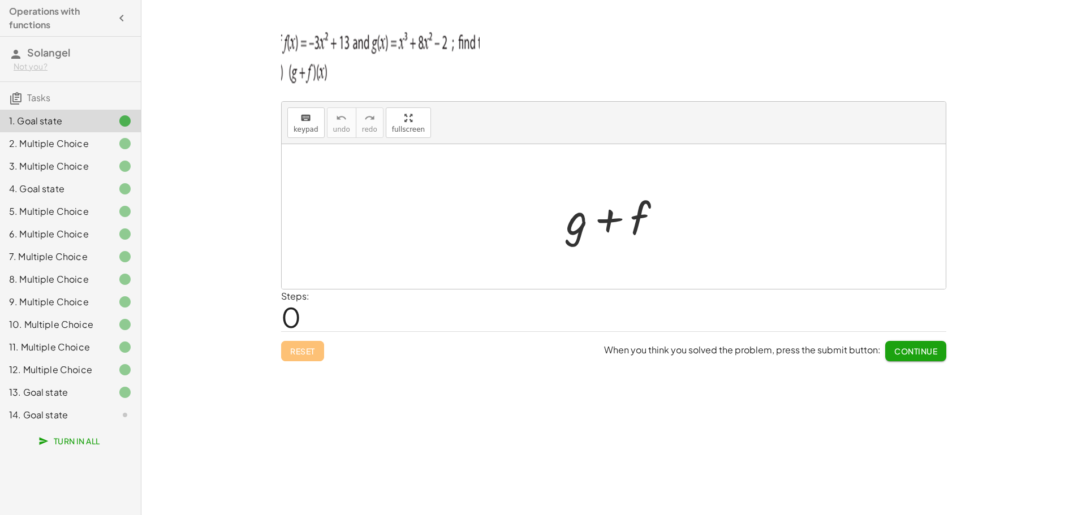
click at [303, 37] on img at bounding box center [380, 55] width 198 height 68
click at [327, 51] on img at bounding box center [380, 55] width 198 height 68
click at [70, 240] on div "6. Multiple Choice" at bounding box center [54, 234] width 91 height 14
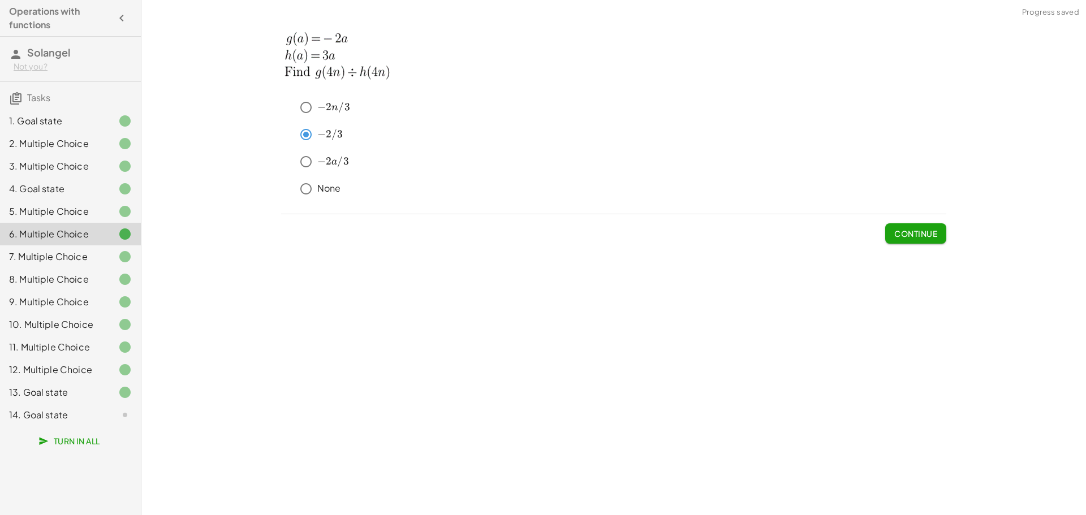
click at [75, 184] on div "4. Goal state" at bounding box center [54, 189] width 91 height 14
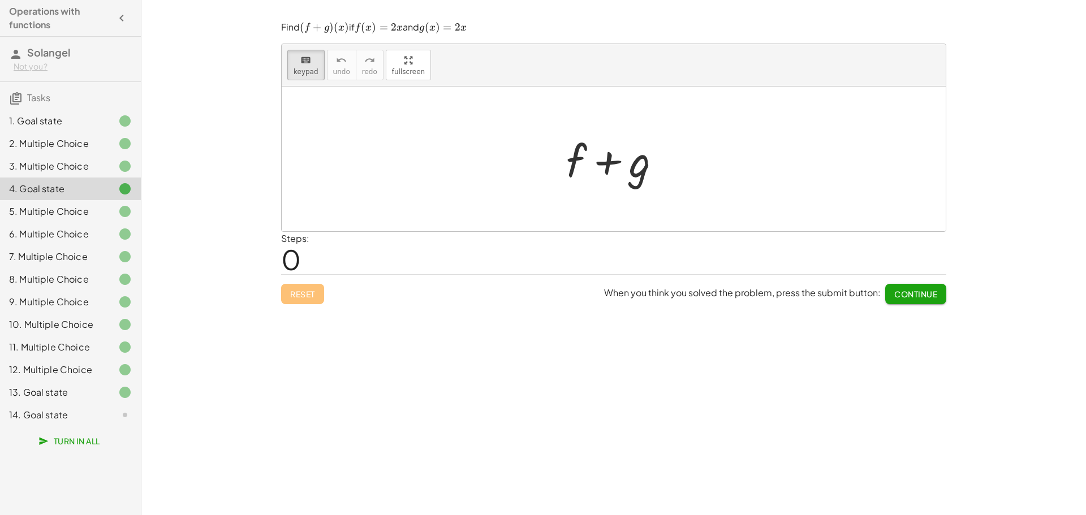
click at [113, 207] on div at bounding box center [116, 212] width 32 height 14
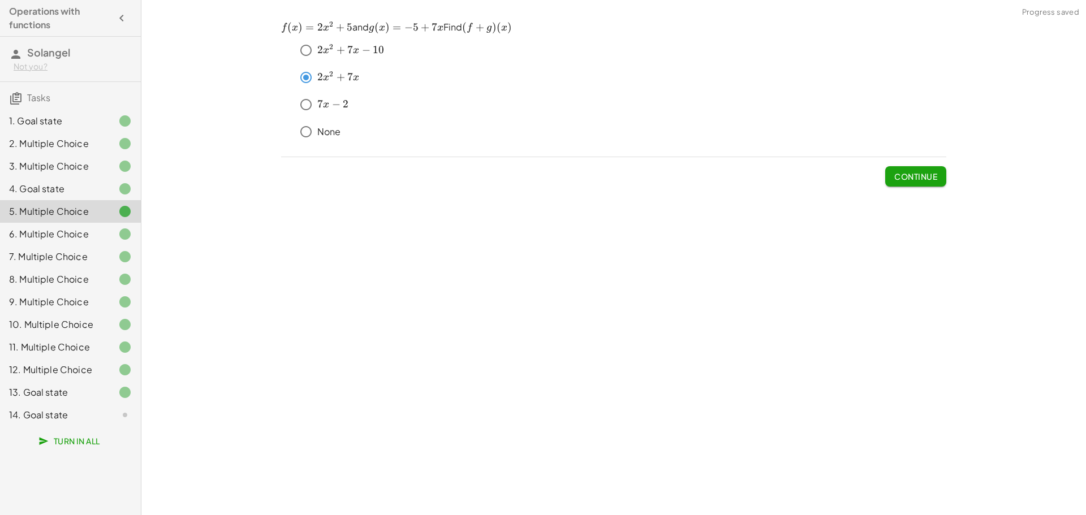
click at [115, 184] on div at bounding box center [116, 189] width 32 height 14
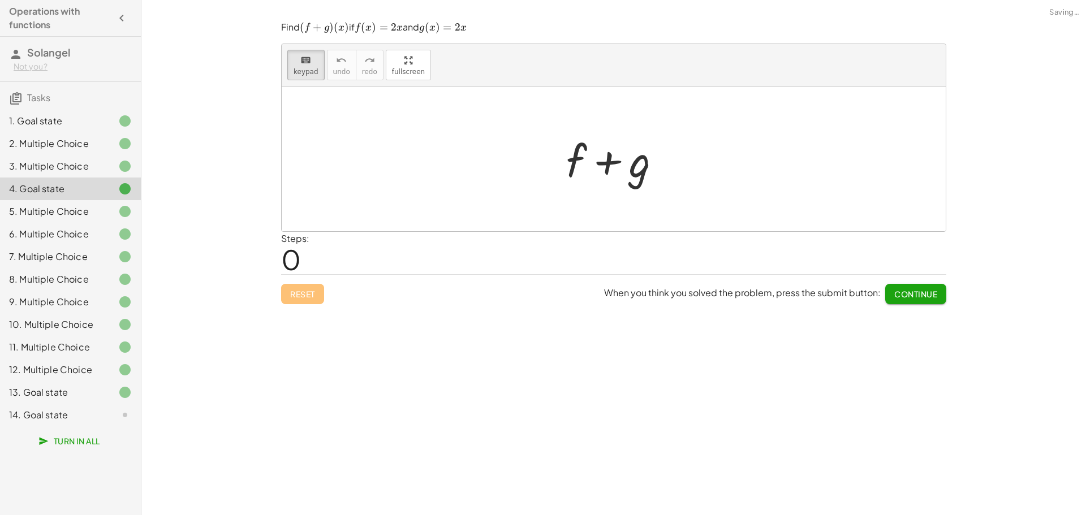
click at [356, 30] on p "Find ﻿ ( f + g ) ( x ) (f+g)(x) ( f + g ) ( x ) ﻿ if ﻿ f ( x ) = 2 x f(x)=2x f …" at bounding box center [613, 28] width 665 height 14
click at [360, 23] on span "f" at bounding box center [357, 28] width 5 height 10
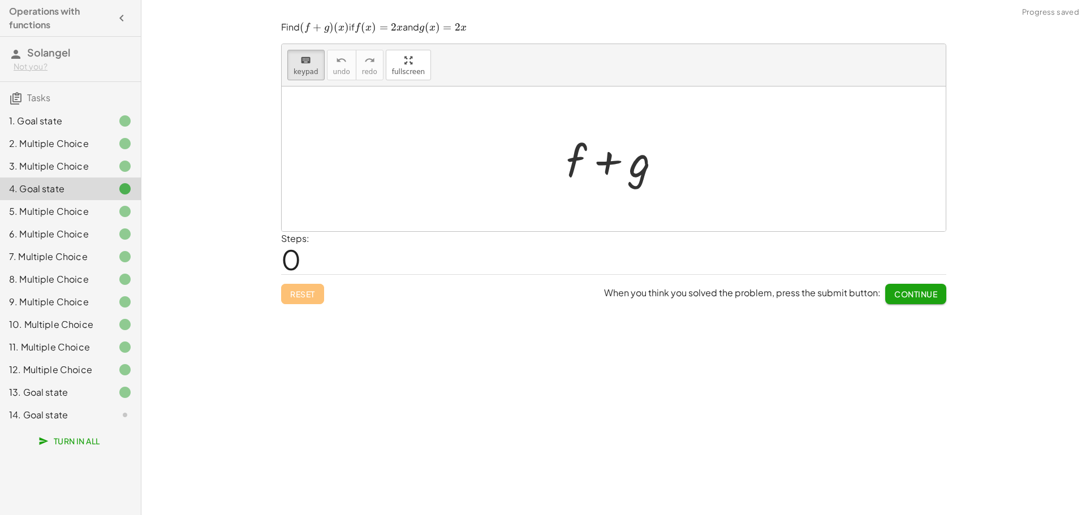
click at [273, 35] on div "keyboard keypad undo undo redo redo fullscreen + g + f × Steps: 0 Reset When yo…" at bounding box center [613, 257] width 944 height 515
drag, startPoint x: 282, startPoint y: 29, endPoint x: 498, endPoint y: 29, distance: 216.0
click at [498, 29] on p "Find ﻿ ( f + g ) ( x ) (f+g)(x) ( f + g ) ( x ) ﻿ if ﻿ f ( x ) = 2 x f(x)=2x f …" at bounding box center [613, 28] width 665 height 14
copy p "Find ﻿ ( f + g ) ( x ) (f+g)(x) ( f + g ) ( x ) ﻿ if ﻿ f ( x ) = 2 x f(x)=2x f …"
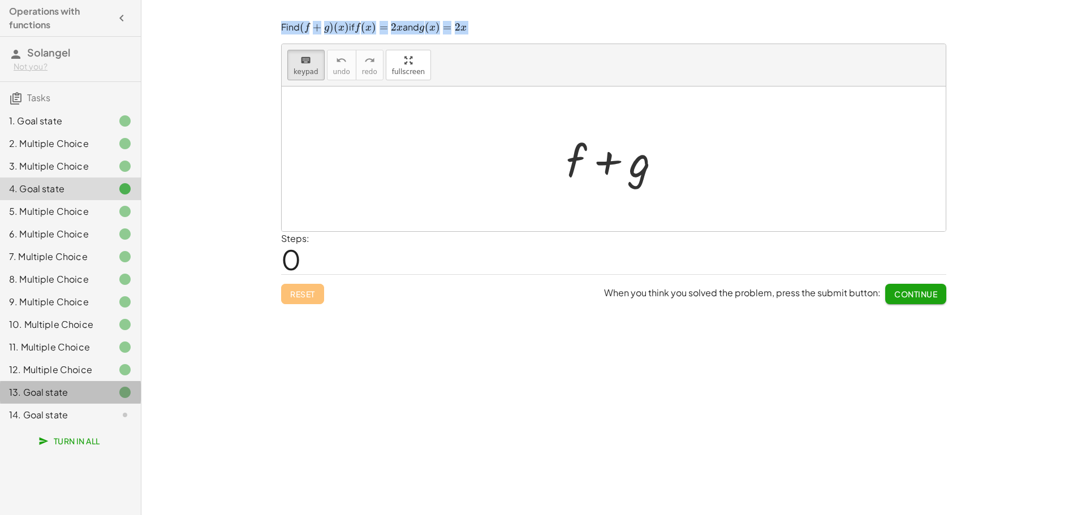
click at [119, 388] on icon at bounding box center [125, 393] width 14 height 14
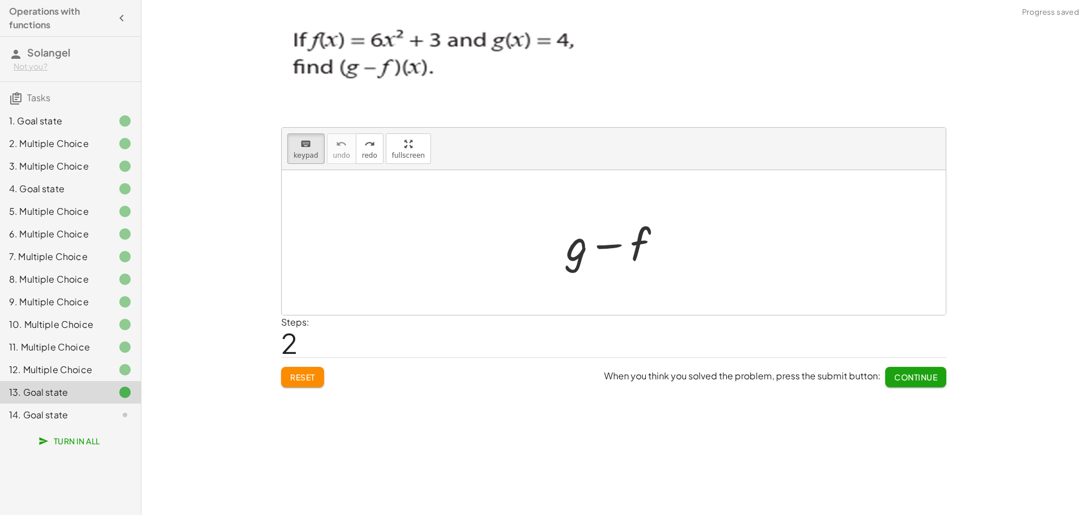
click at [119, 411] on icon at bounding box center [125, 415] width 14 height 14
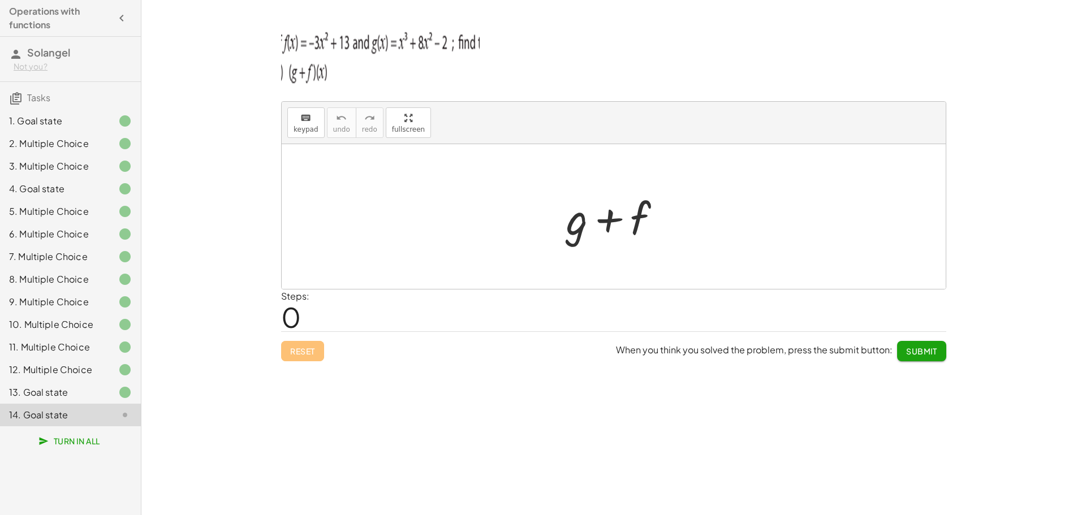
click at [929, 358] on button "Submit" at bounding box center [921, 351] width 49 height 20
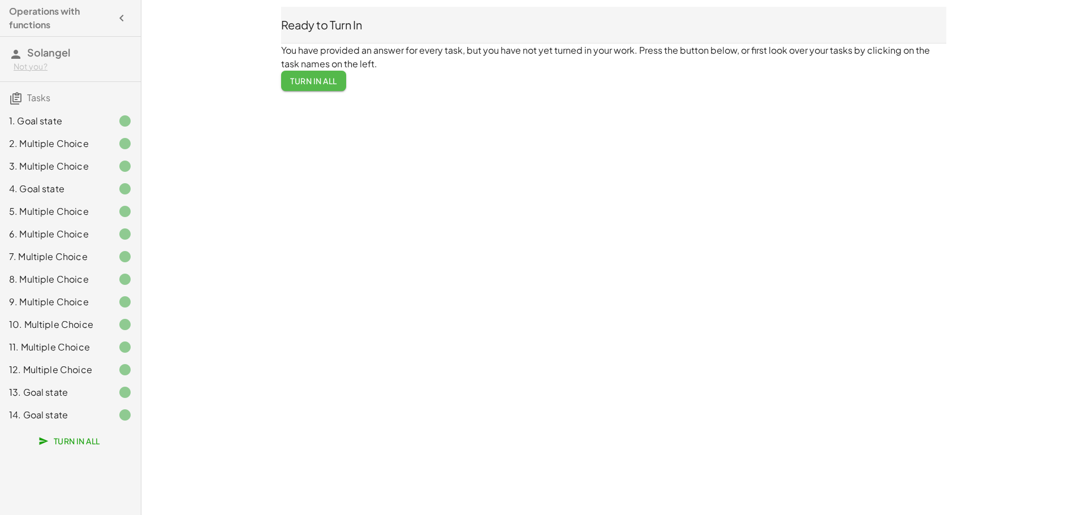
click at [331, 80] on span "Turn In All" at bounding box center [313, 81] width 47 height 10
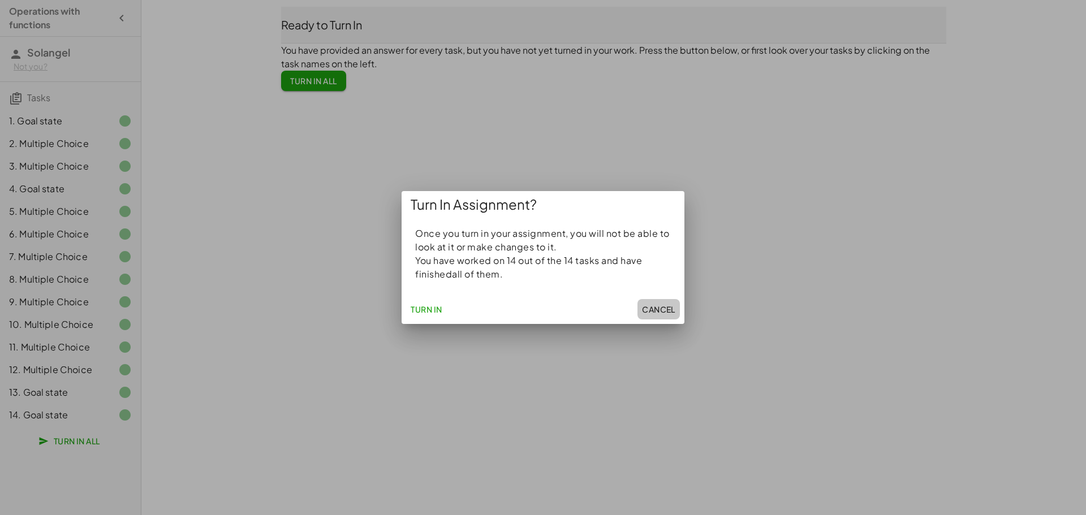
click at [663, 309] on span "Cancel" at bounding box center [658, 309] width 33 height 10
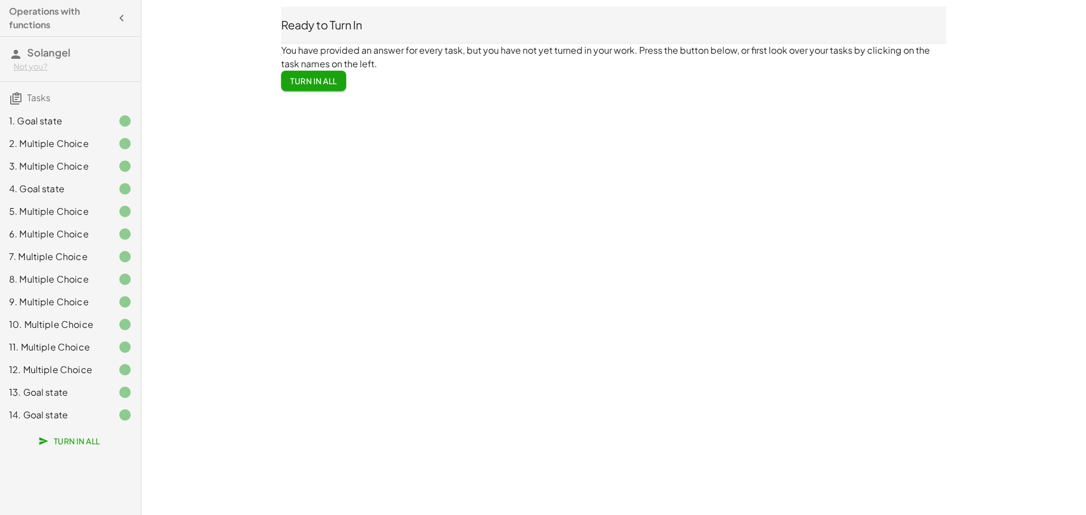
click at [321, 86] on button "Turn In All" at bounding box center [313, 81] width 65 height 20
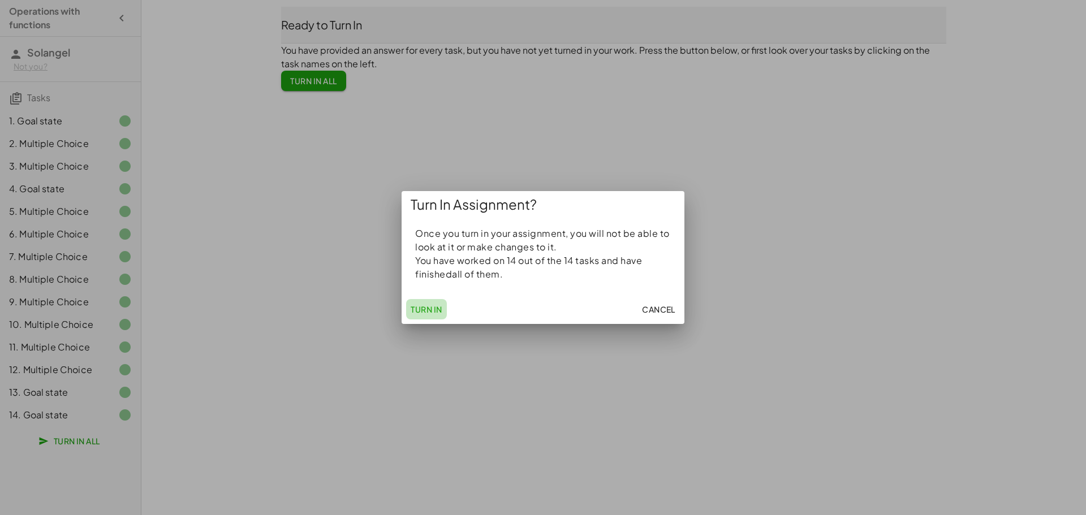
click at [422, 310] on span "Turn In" at bounding box center [427, 309] width 32 height 10
